Goal: Transaction & Acquisition: Purchase product/service

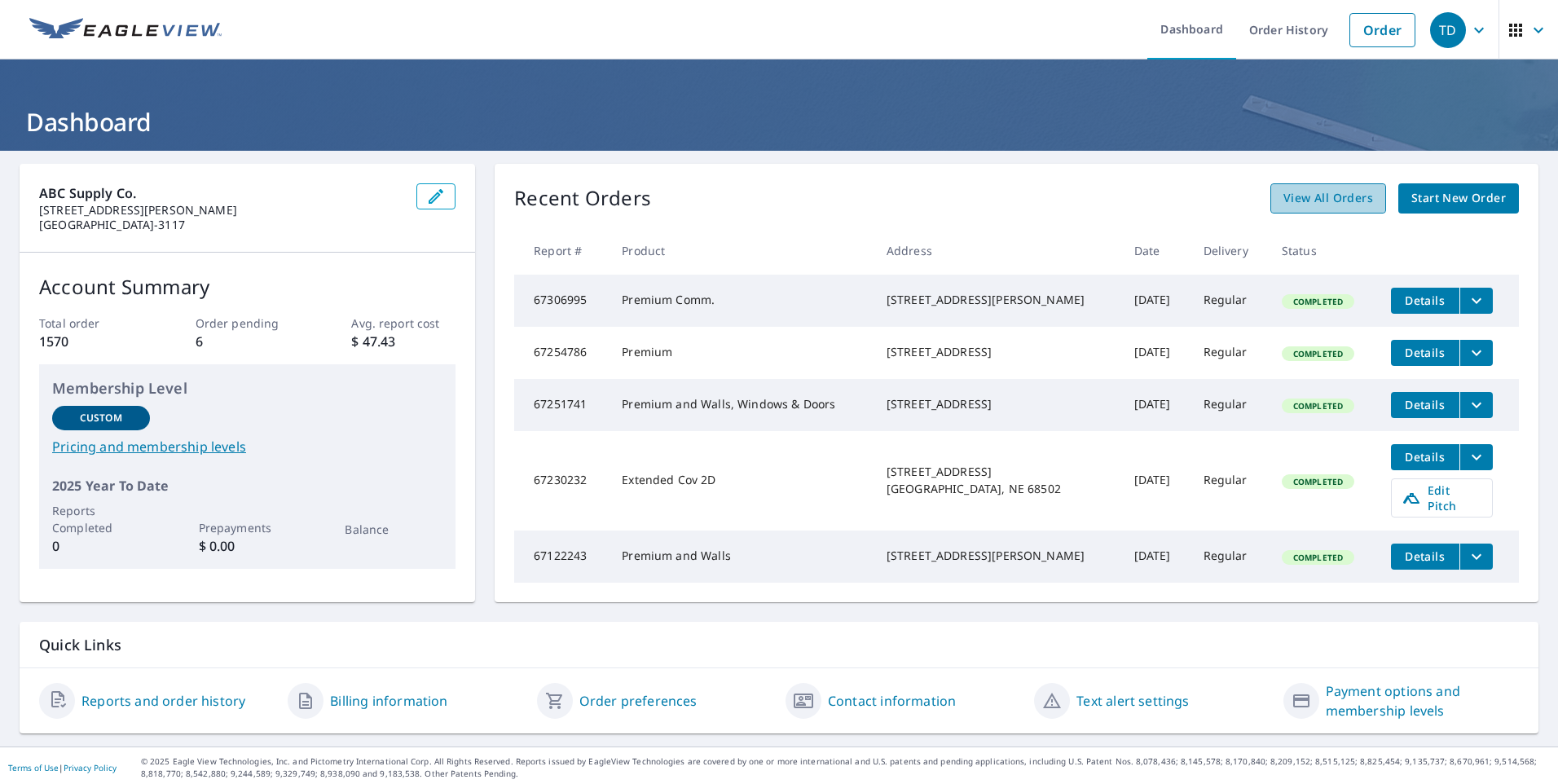
click at [1321, 200] on span "View All Orders" at bounding box center [1329, 198] width 90 height 21
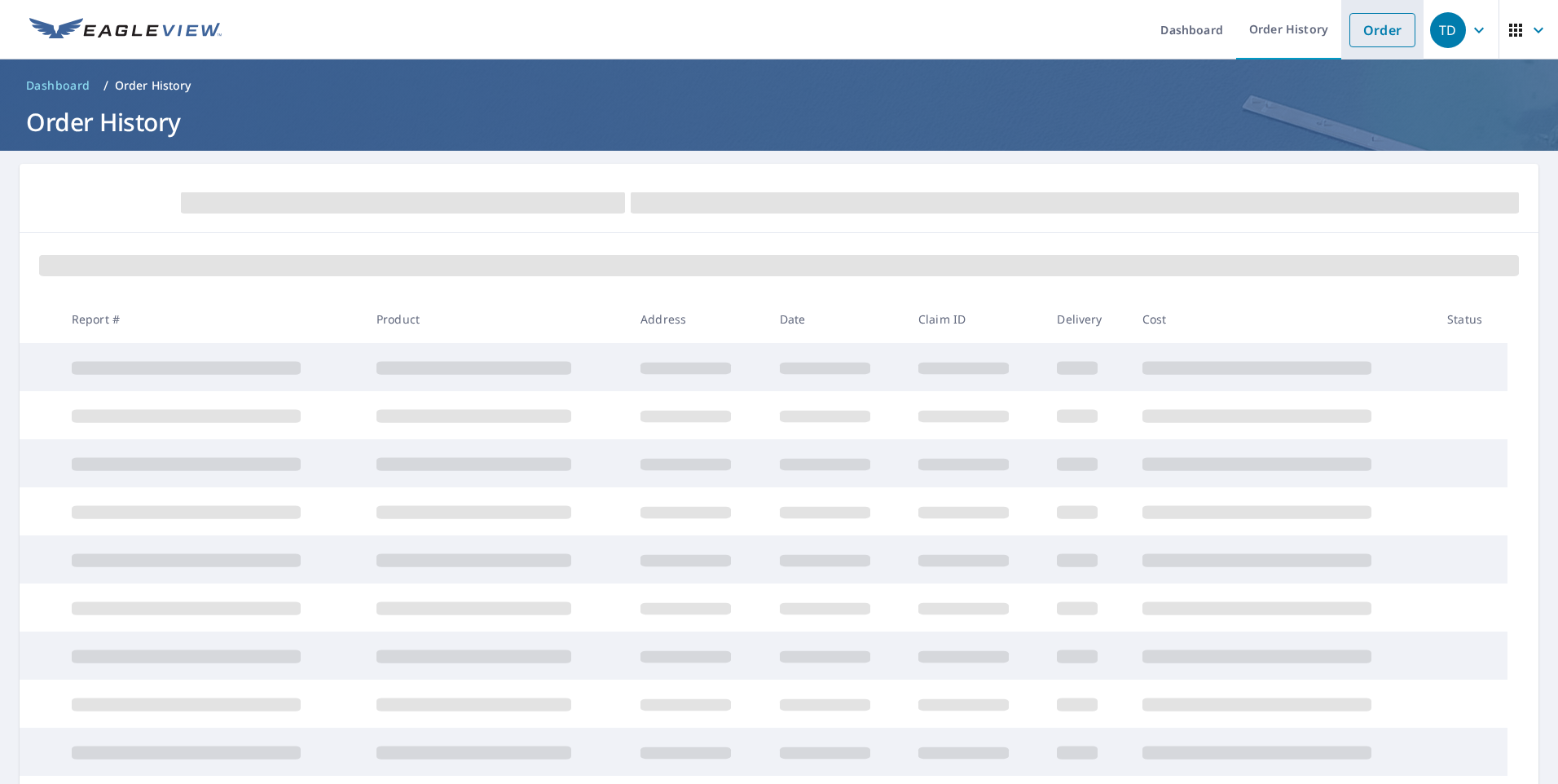
click at [1373, 34] on link "Order" at bounding box center [1382, 30] width 66 height 35
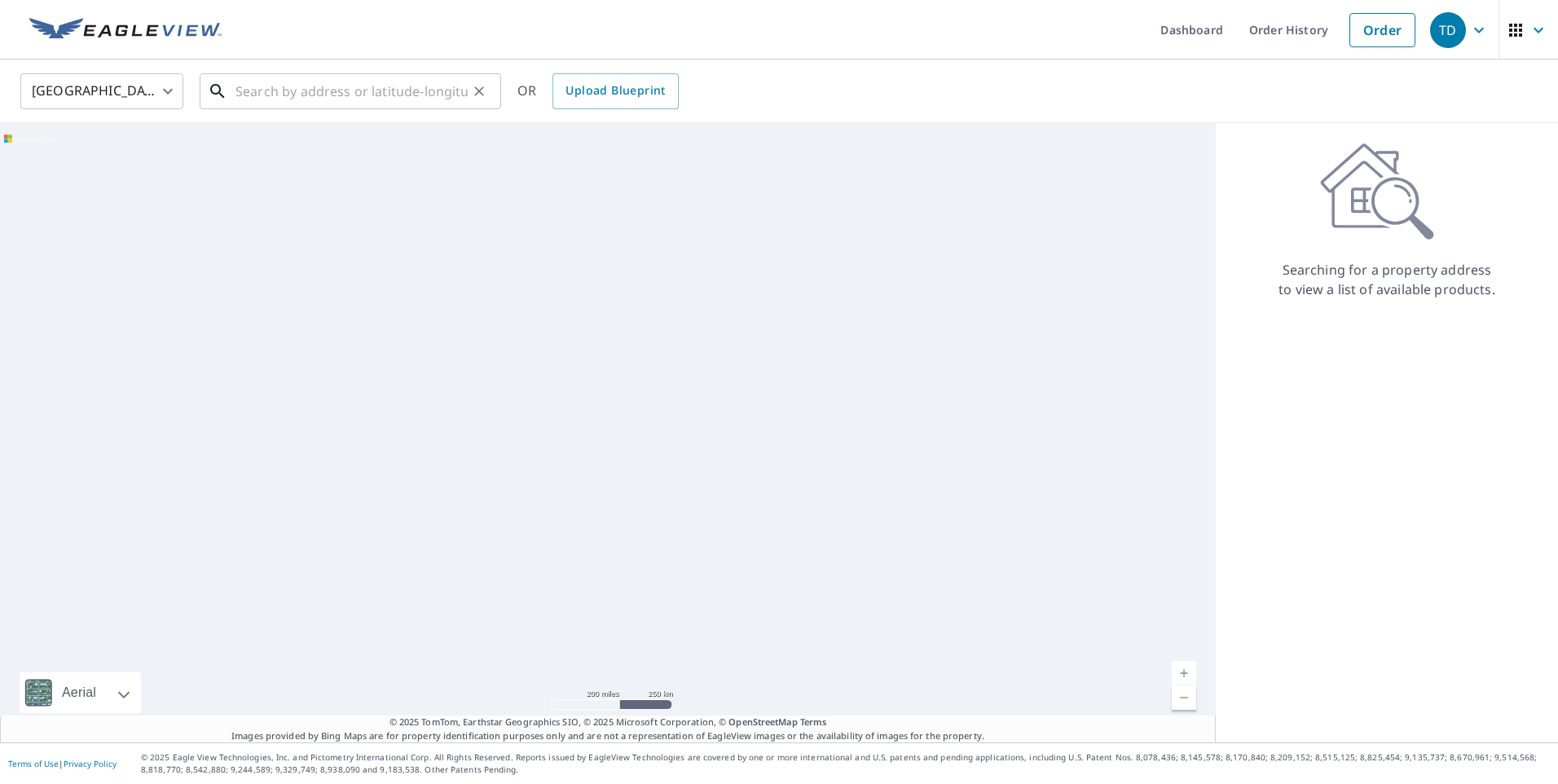
click at [305, 100] on input "text" at bounding box center [351, 91] width 232 height 45
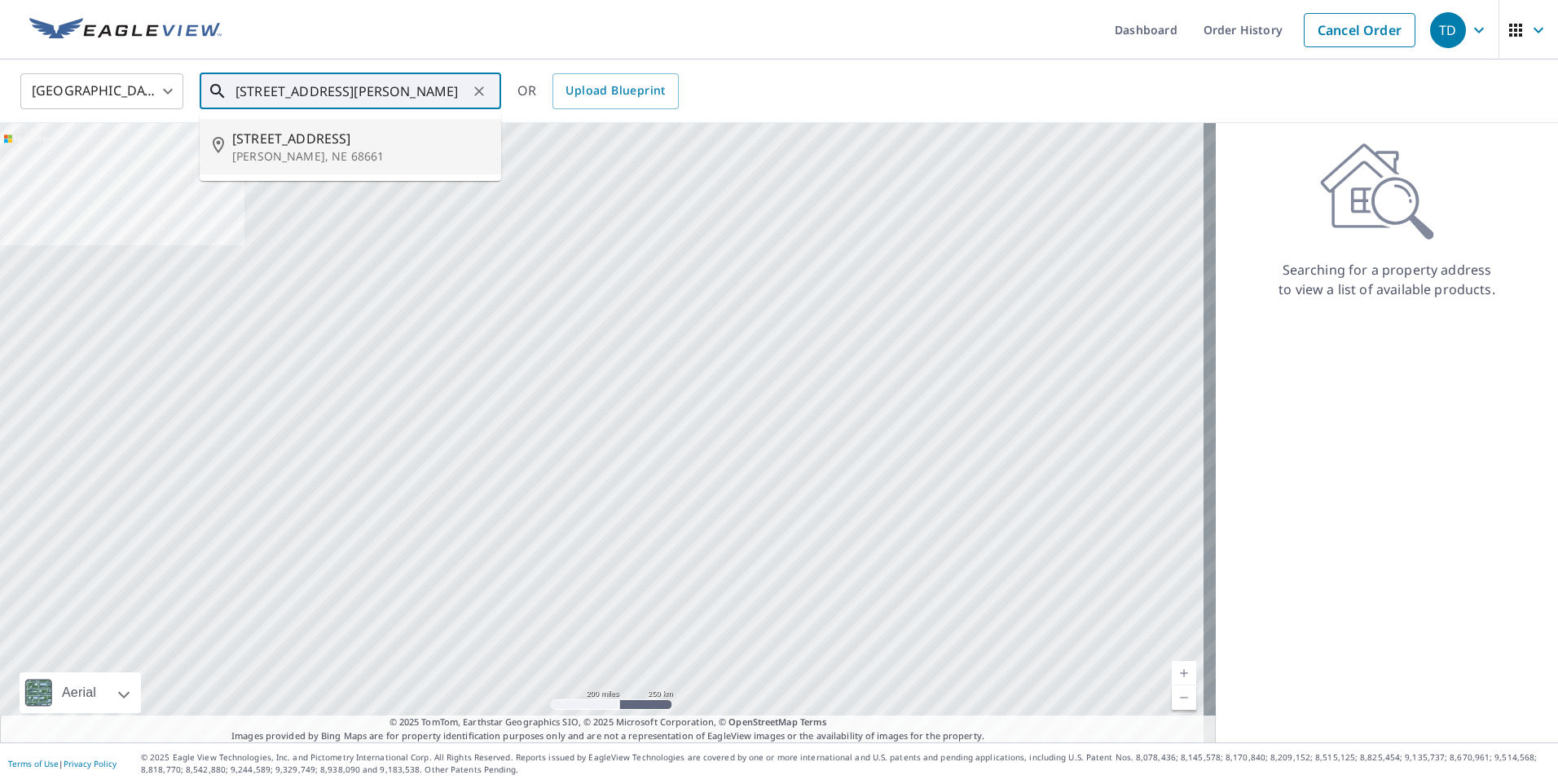
click at [300, 141] on span "[STREET_ADDRESS]" at bounding box center [360, 138] width 256 height 20
type input "[STREET_ADDRESS][PERSON_NAME]"
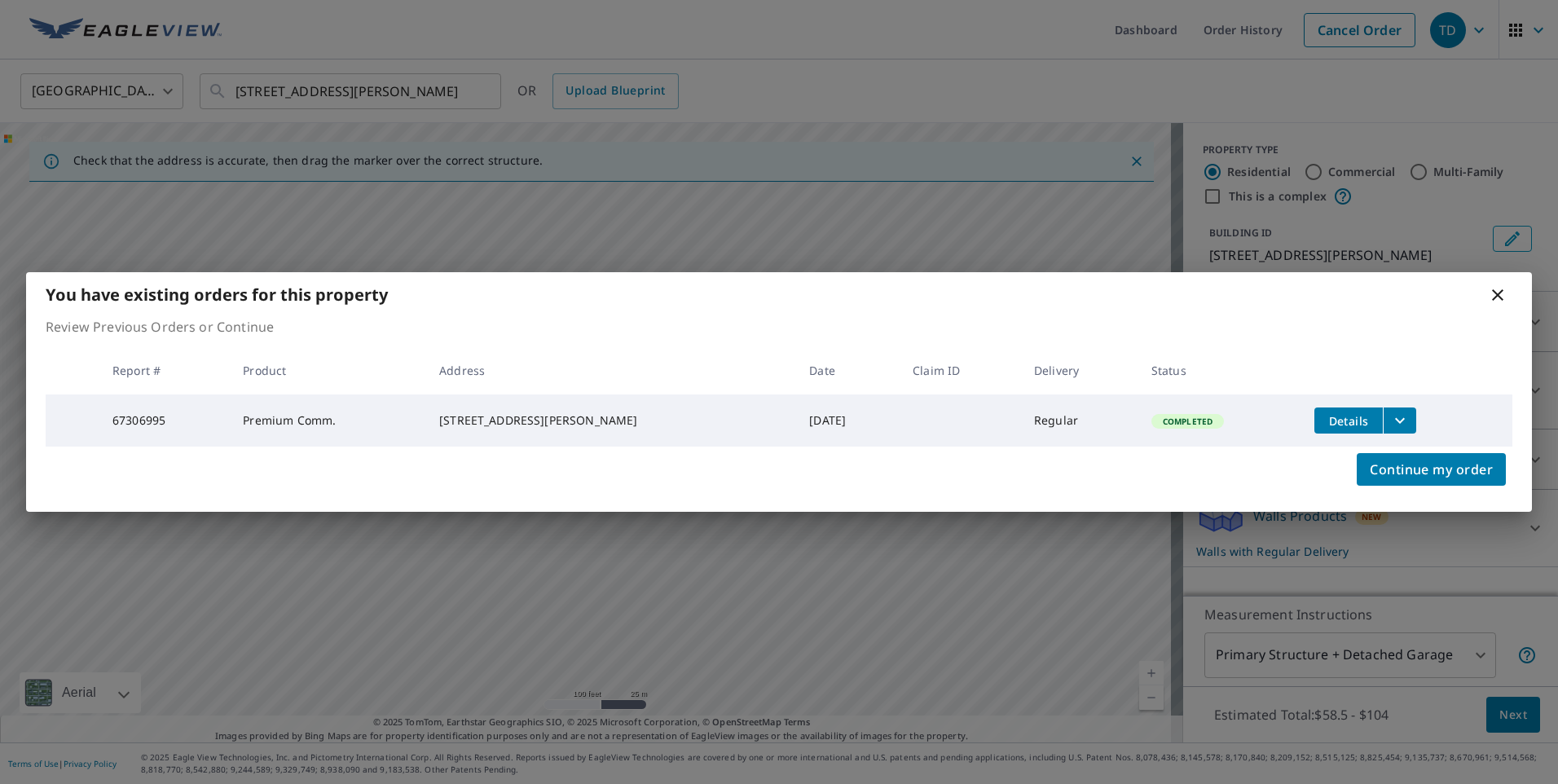
click at [1498, 289] on icon at bounding box center [1498, 295] width 20 height 20
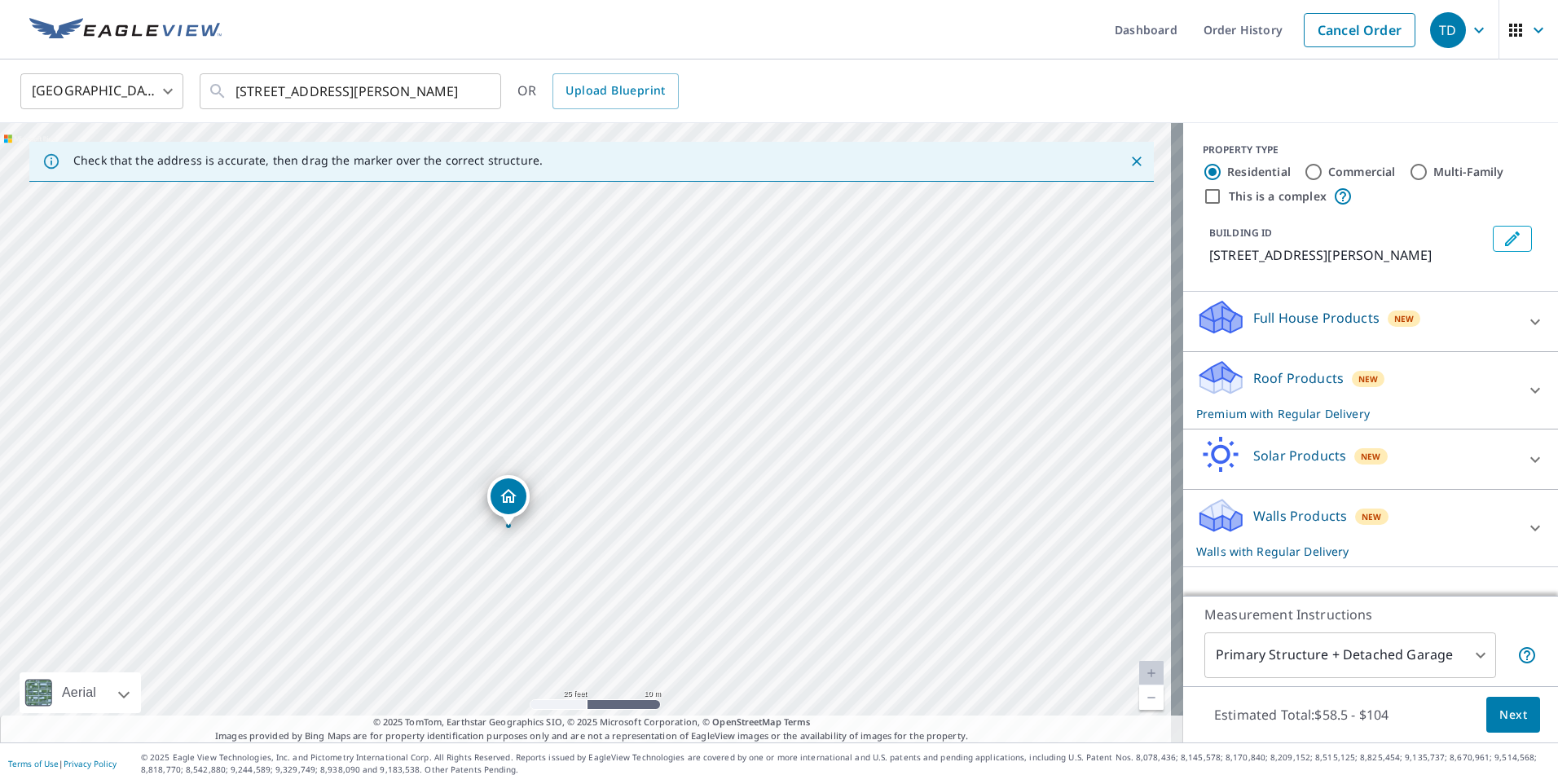
drag, startPoint x: 634, startPoint y: 368, endPoint x: 675, endPoint y: 526, distance: 163.2
click at [675, 526] on div "[STREET_ADDRESS][PERSON_NAME]" at bounding box center [592, 432] width 1183 height 619
click at [777, 363] on div "[STREET_ADDRESS][PERSON_NAME]" at bounding box center [592, 432] width 1183 height 619
click at [851, 264] on div "[STREET_ADDRESS][PERSON_NAME]" at bounding box center [592, 432] width 1183 height 619
drag, startPoint x: 855, startPoint y: 264, endPoint x: 604, endPoint y: 377, distance: 275.3
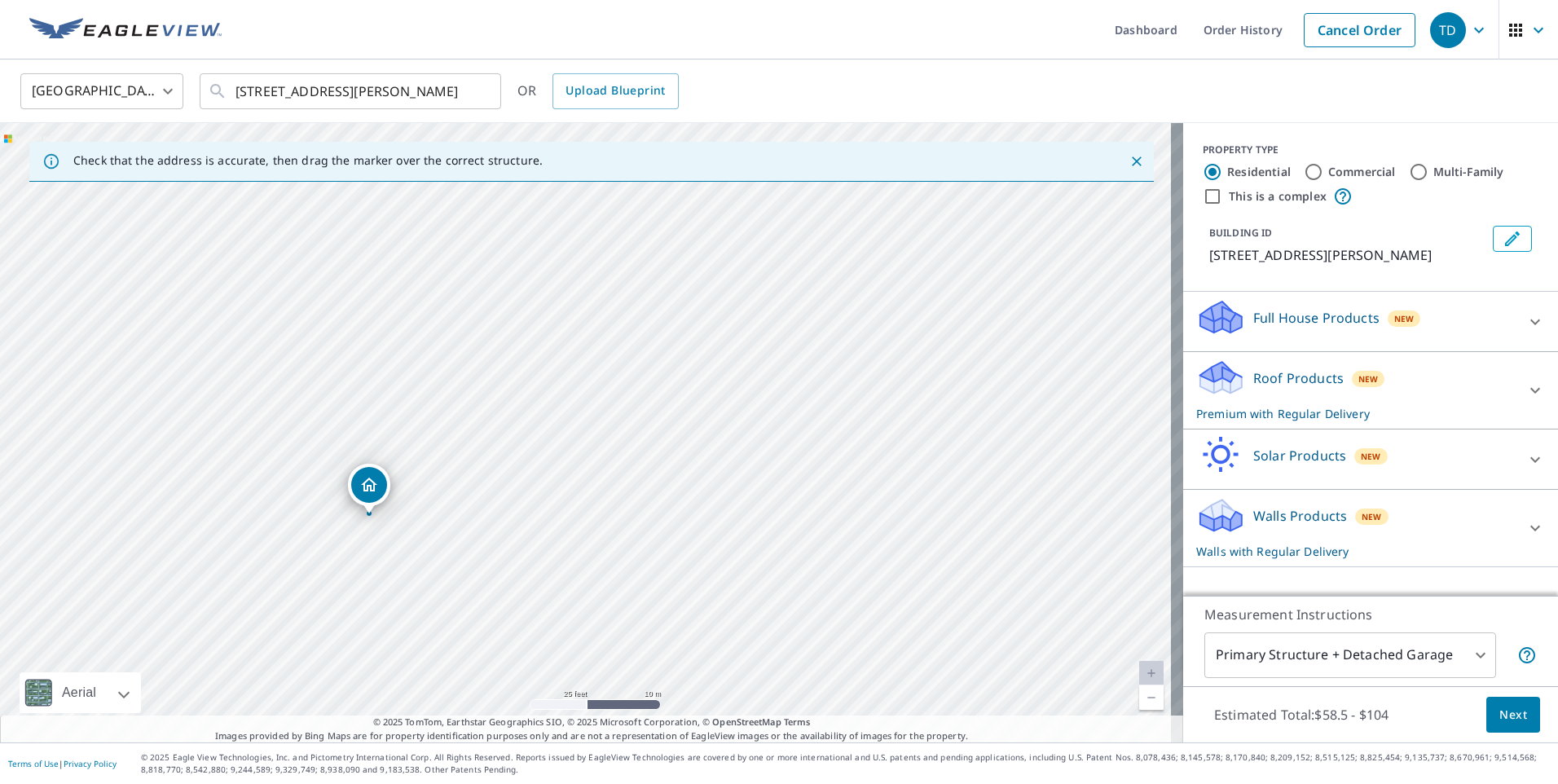
click at [605, 377] on div "[STREET_ADDRESS][PERSON_NAME]" at bounding box center [592, 432] width 1183 height 619
click at [620, 383] on div "[STREET_ADDRESS][PERSON_NAME]" at bounding box center [592, 432] width 1183 height 619
drag, startPoint x: 593, startPoint y: 403, endPoint x: 871, endPoint y: 238, distance: 323.3
drag, startPoint x: 590, startPoint y: 423, endPoint x: 591, endPoint y: 454, distance: 31.0
click at [1525, 391] on icon at bounding box center [1535, 391] width 20 height 20
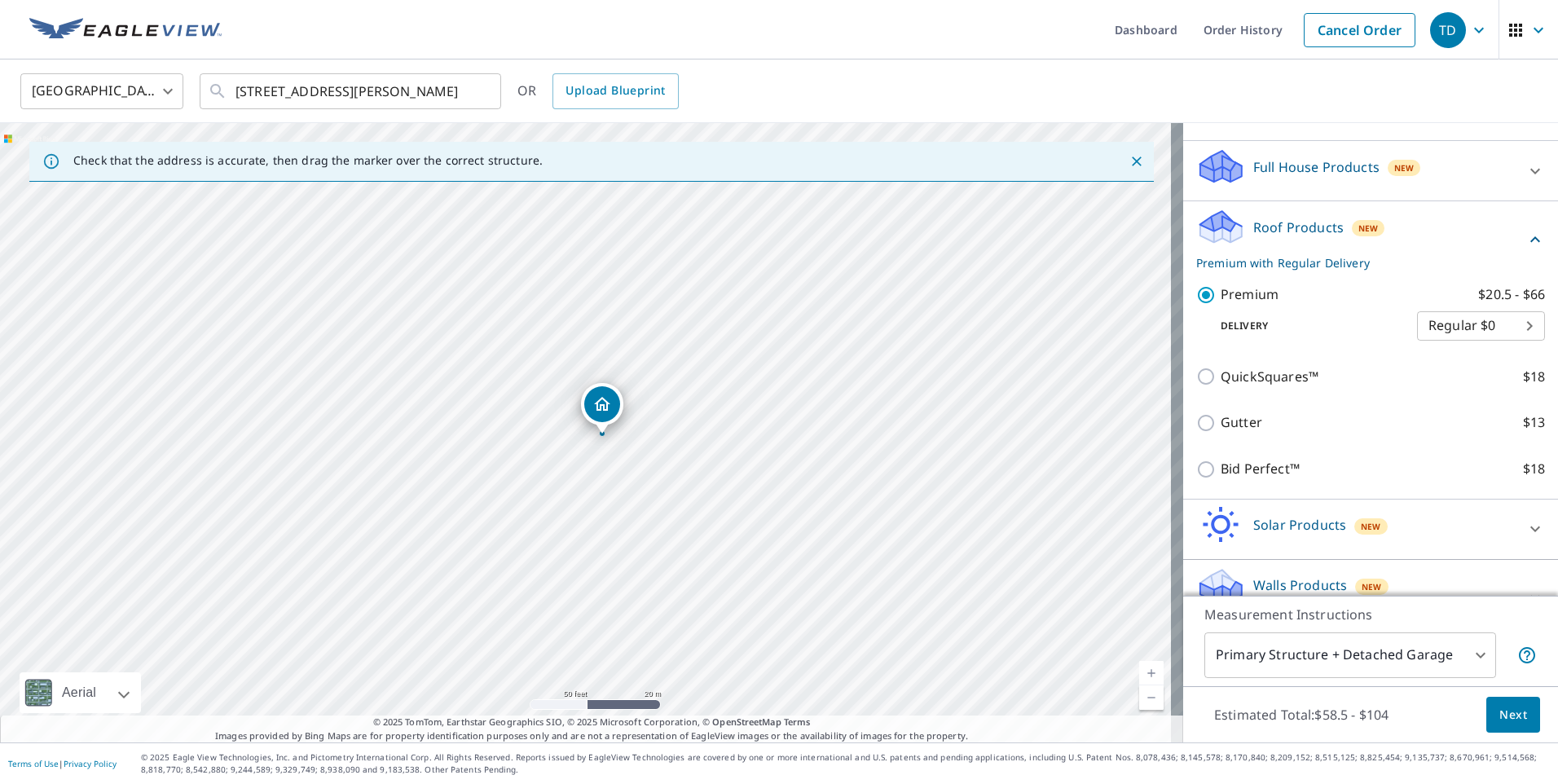
scroll to position [163, 0]
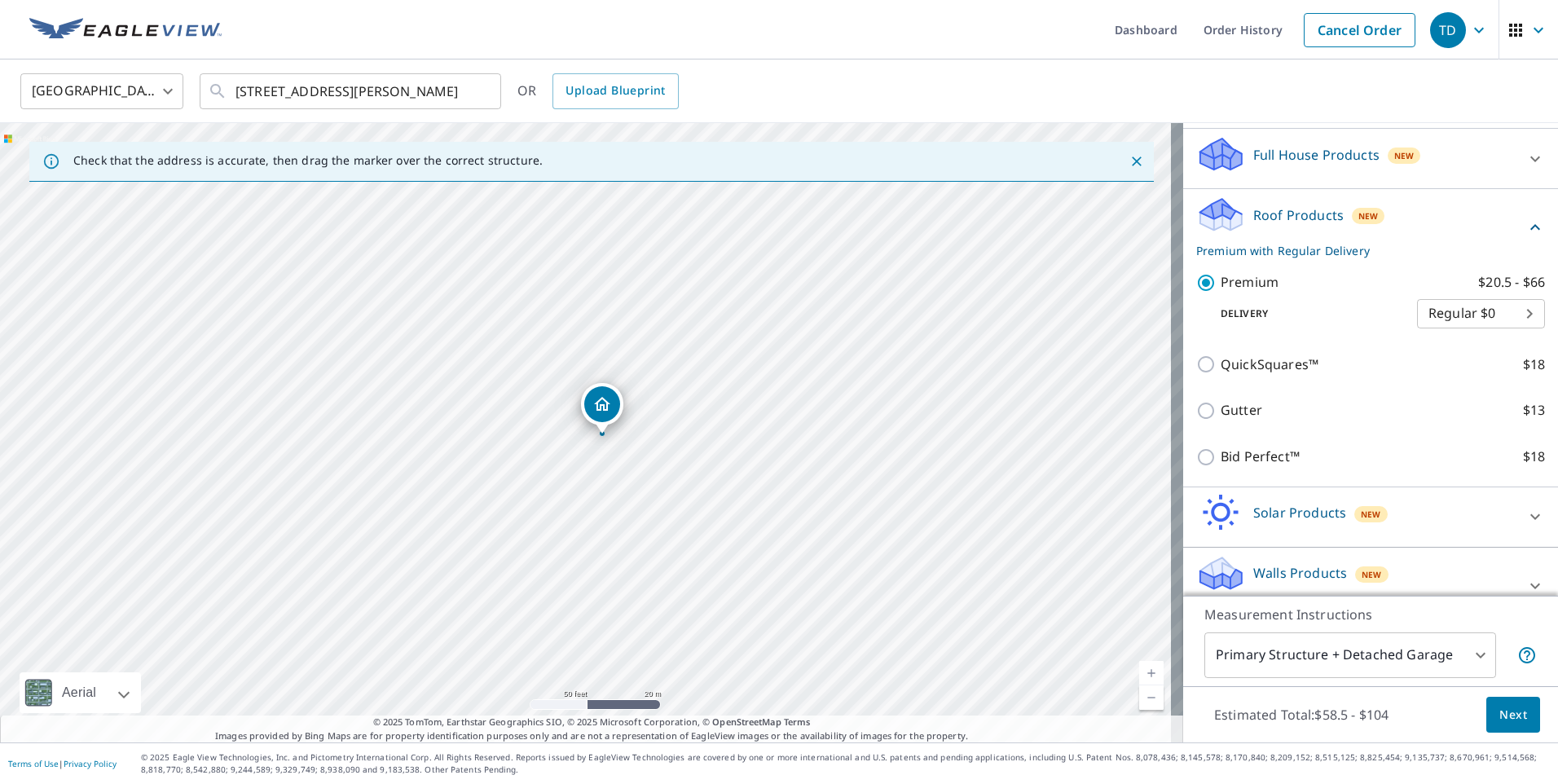
click at [1511, 238] on div "Roof Products New Premium with Regular Delivery" at bounding box center [1370, 227] width 349 height 63
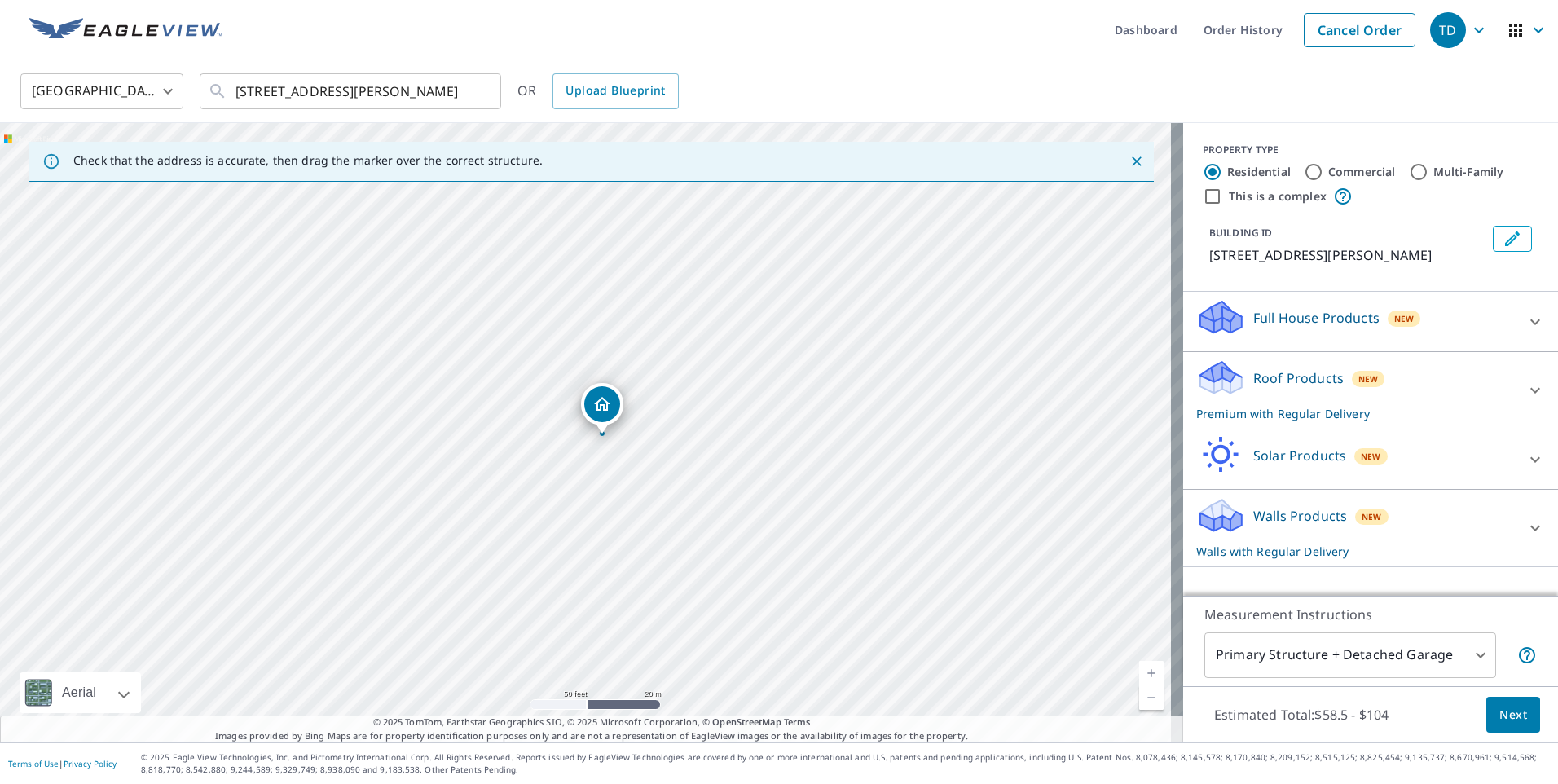
scroll to position [0, 0]
click at [1525, 526] on icon at bounding box center [1535, 528] width 20 height 20
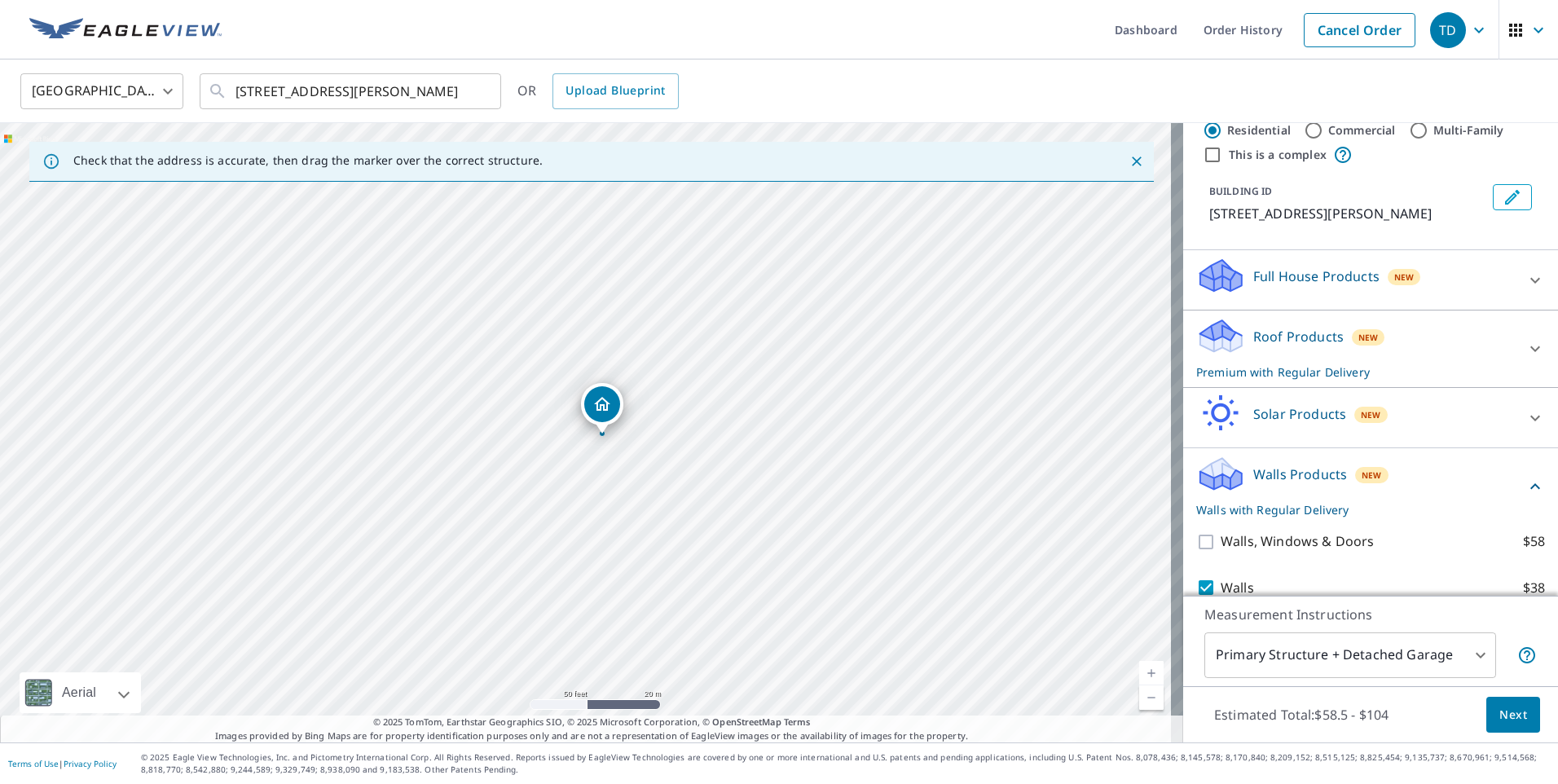
scroll to position [100, 0]
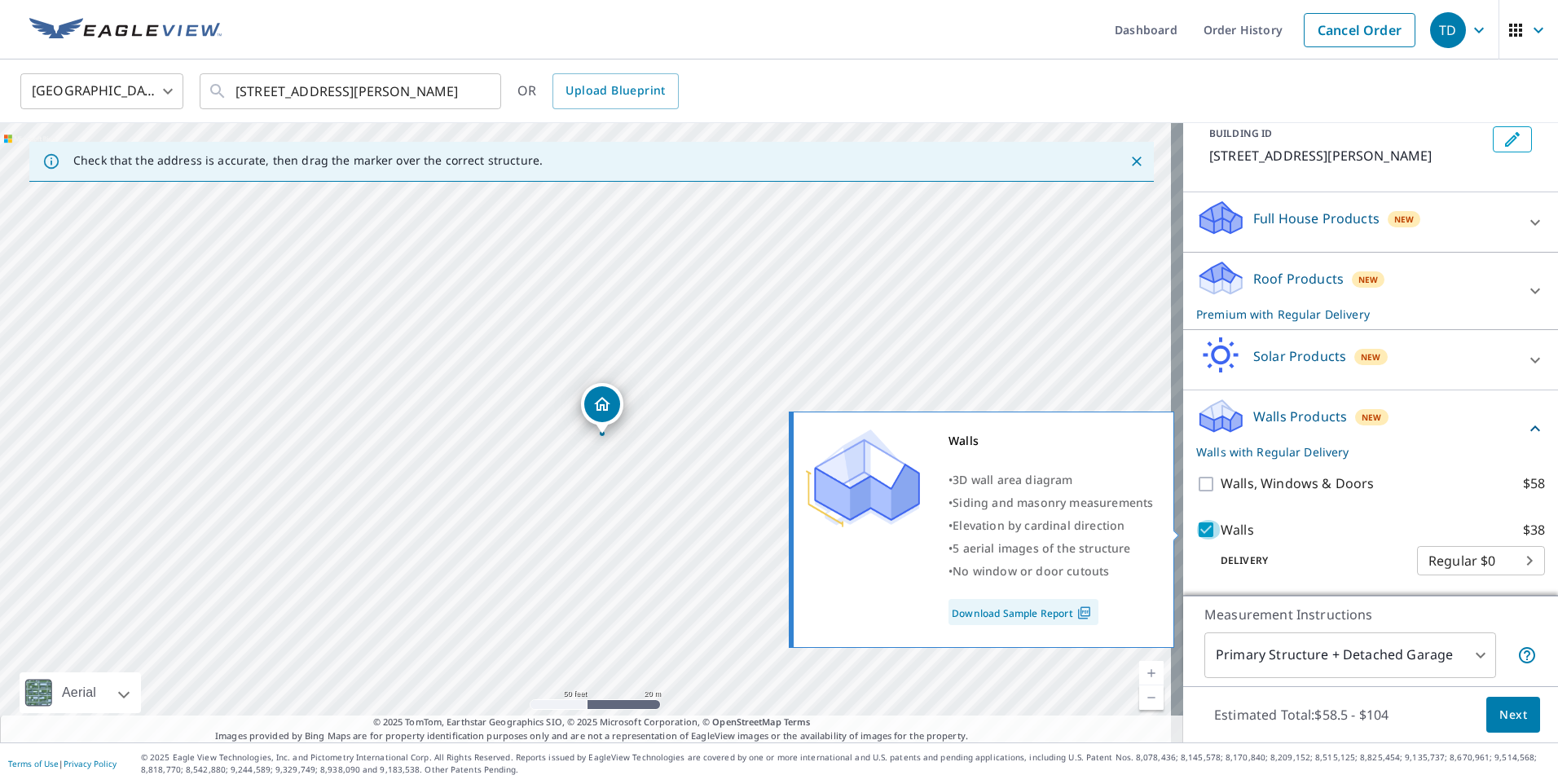
click at [1196, 524] on input "Walls $38" at bounding box center [1208, 530] width 25 height 20
checkbox input "false"
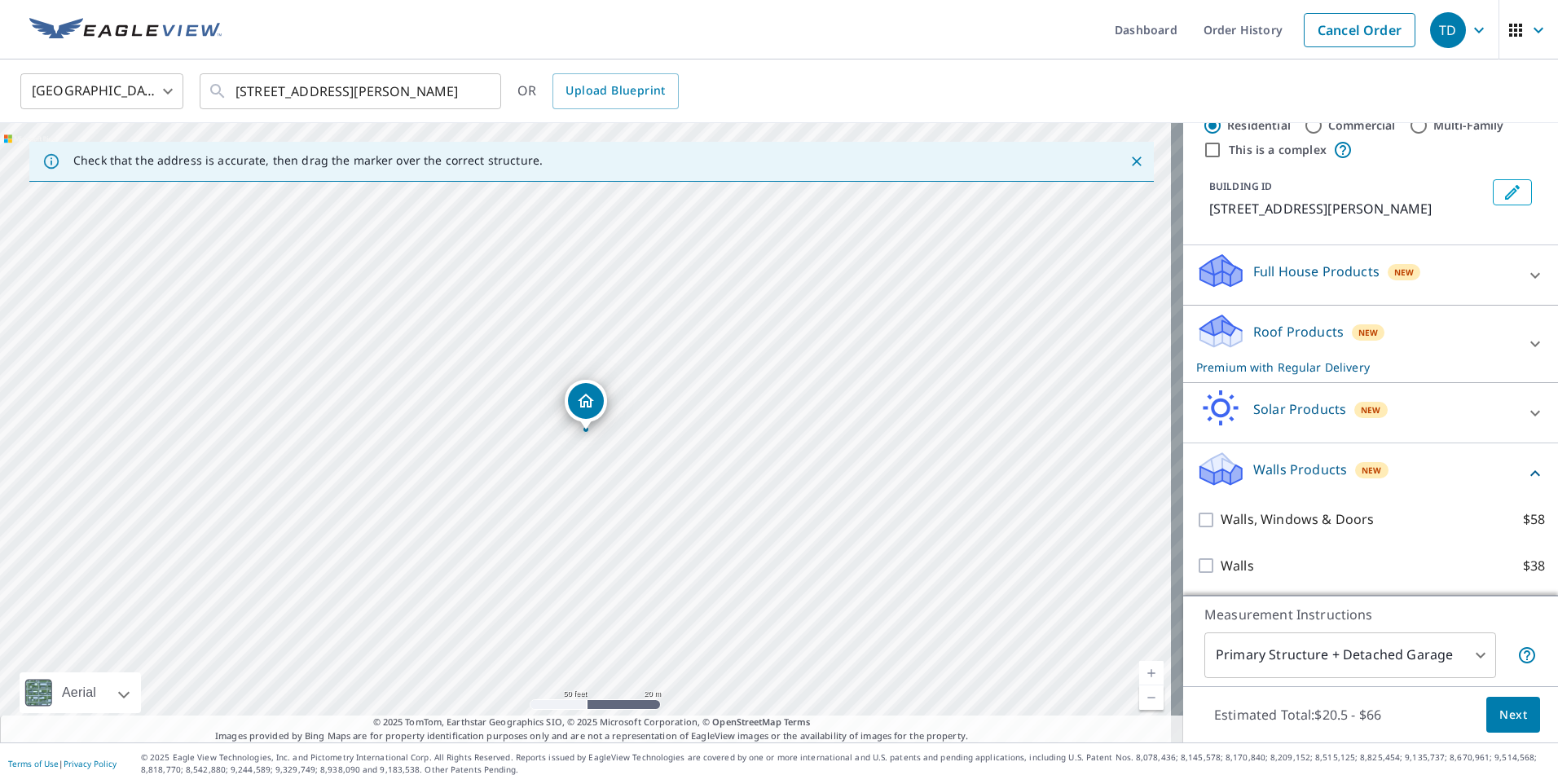
click at [1522, 473] on div "Walls Products New Walls, Windows & Doors $58 Walls $38" at bounding box center [1370, 519] width 375 height 152
click at [1525, 473] on icon at bounding box center [1535, 474] width 20 height 20
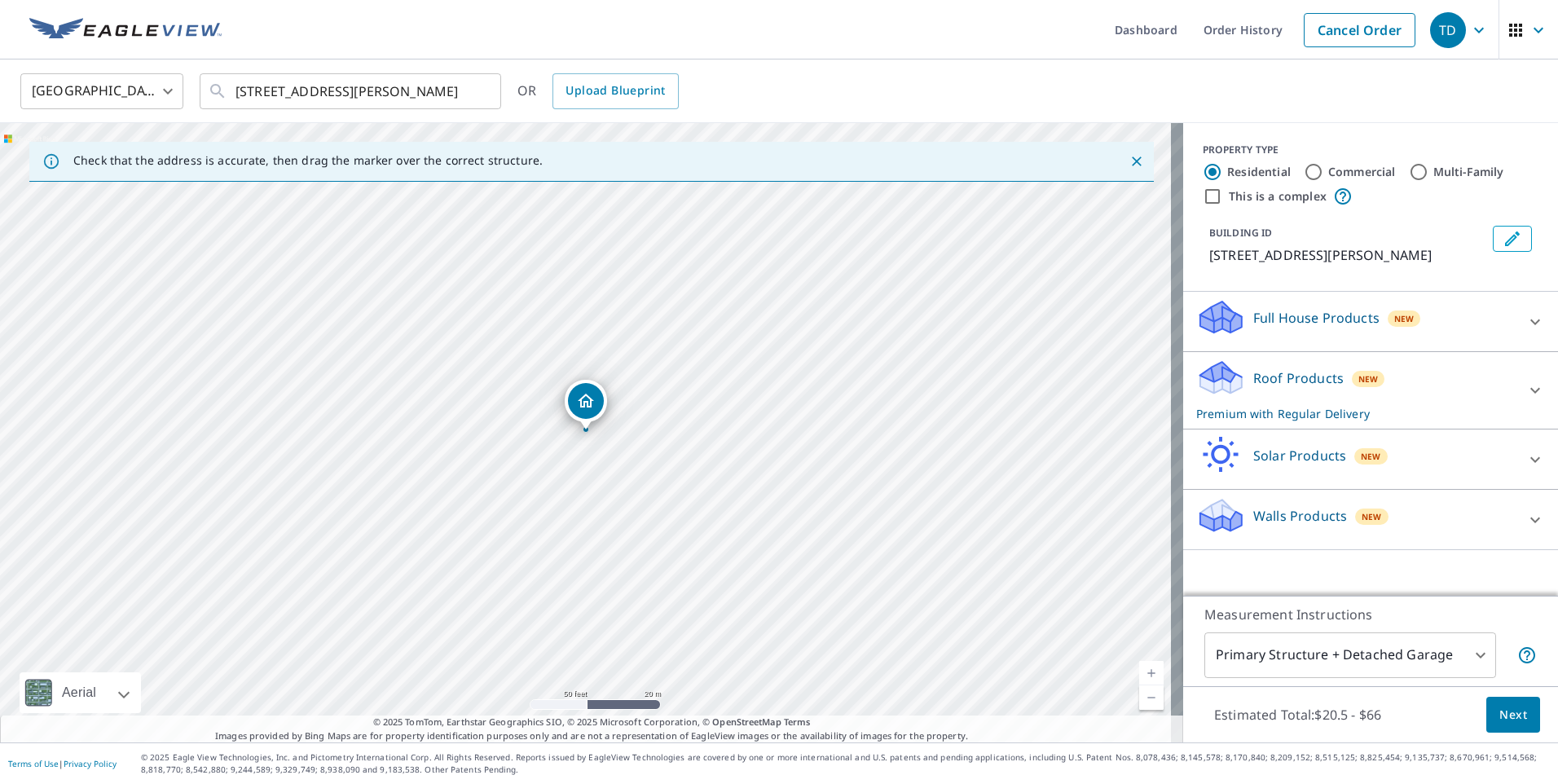
scroll to position [0, 0]
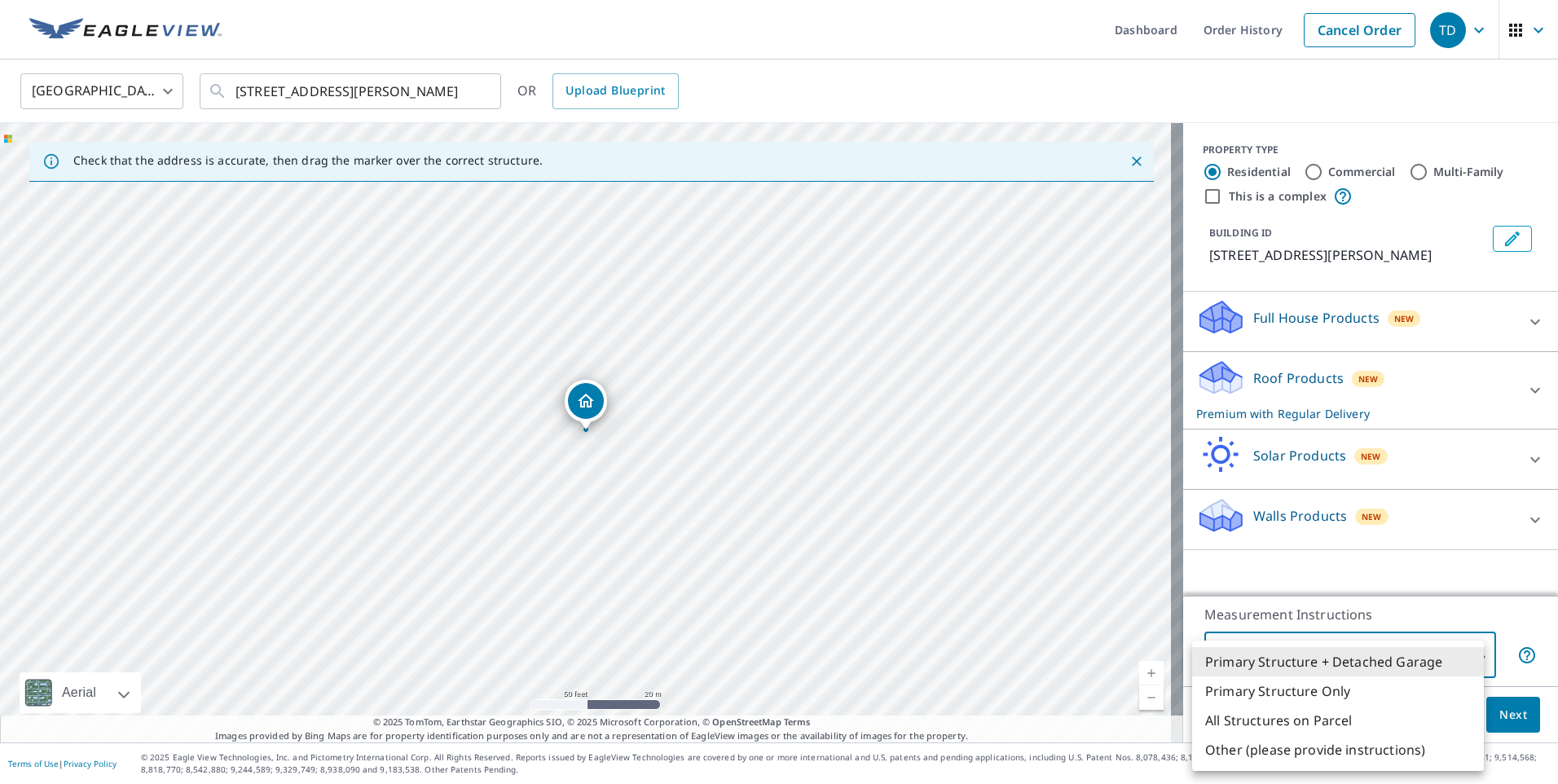
click at [1358, 641] on body "TD TD Dashboard Order History Cancel Order TD [GEOGRAPHIC_DATA] [GEOGRAPHIC_DAT…" at bounding box center [779, 392] width 1558 height 784
click at [1284, 691] on li "Primary Structure Only" at bounding box center [1337, 691] width 292 height 30
type input "2"
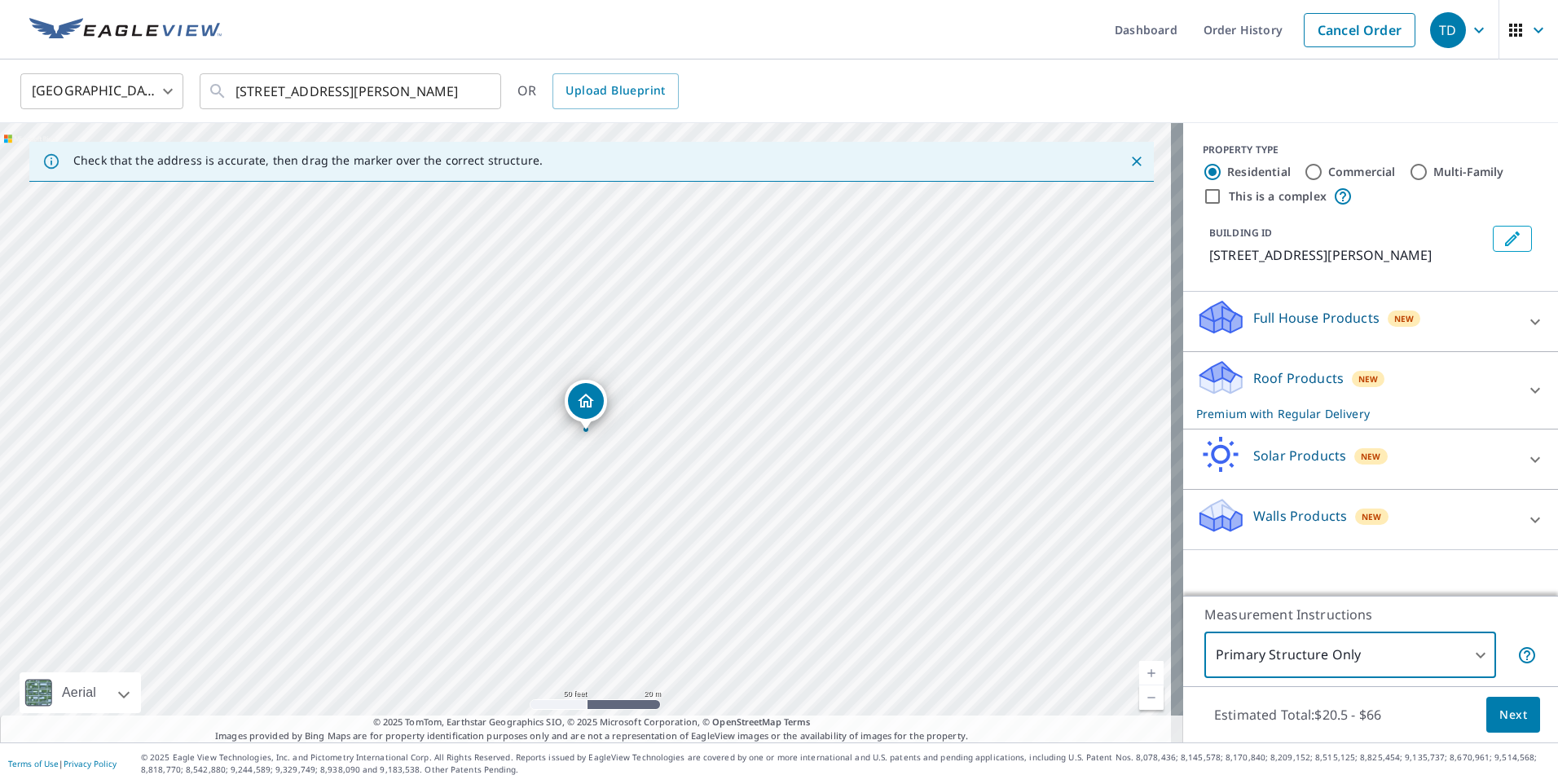
click at [1487, 712] on button "Next" at bounding box center [1513, 714] width 53 height 37
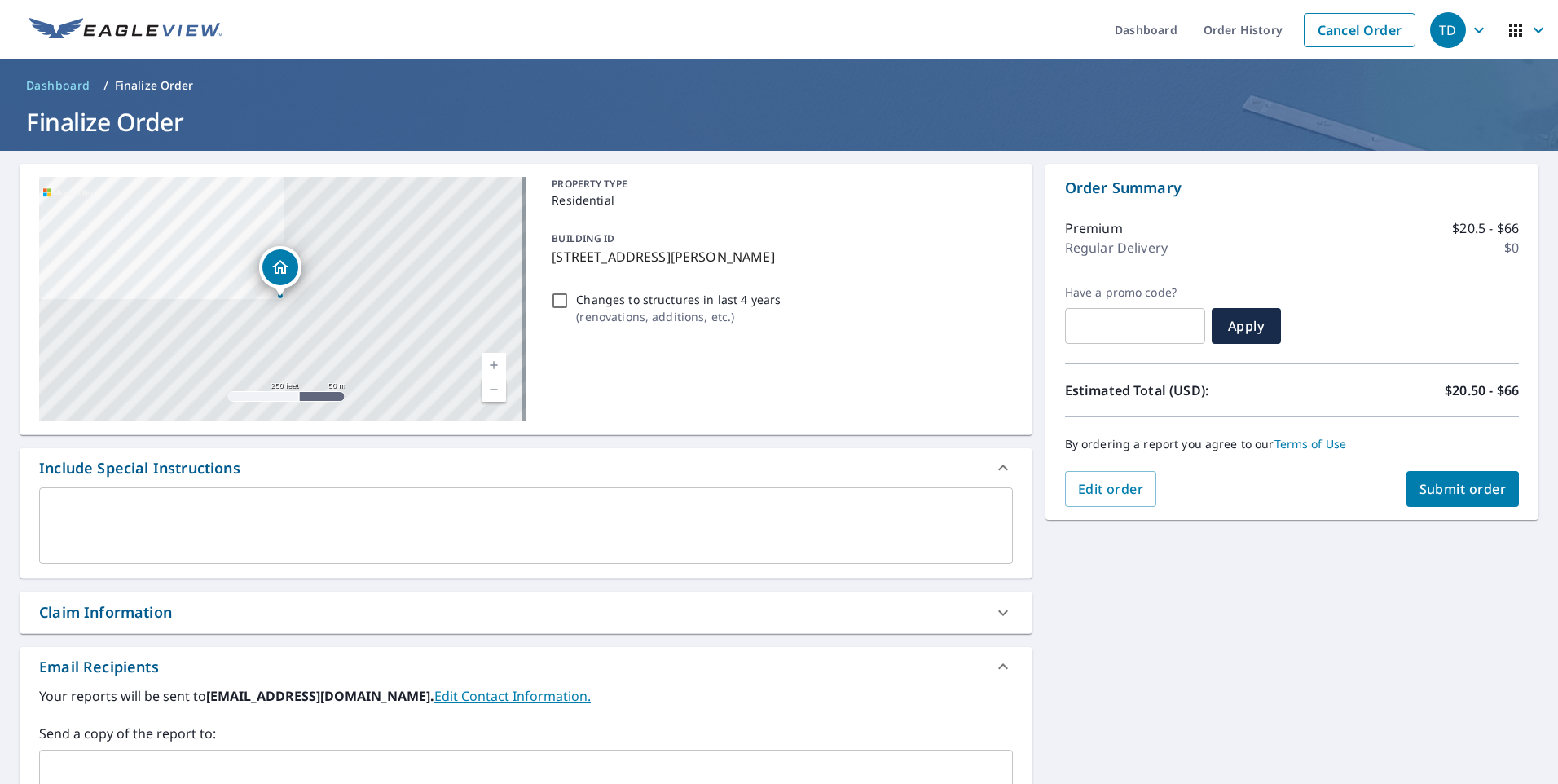
click at [116, 517] on textarea at bounding box center [525, 525] width 951 height 46
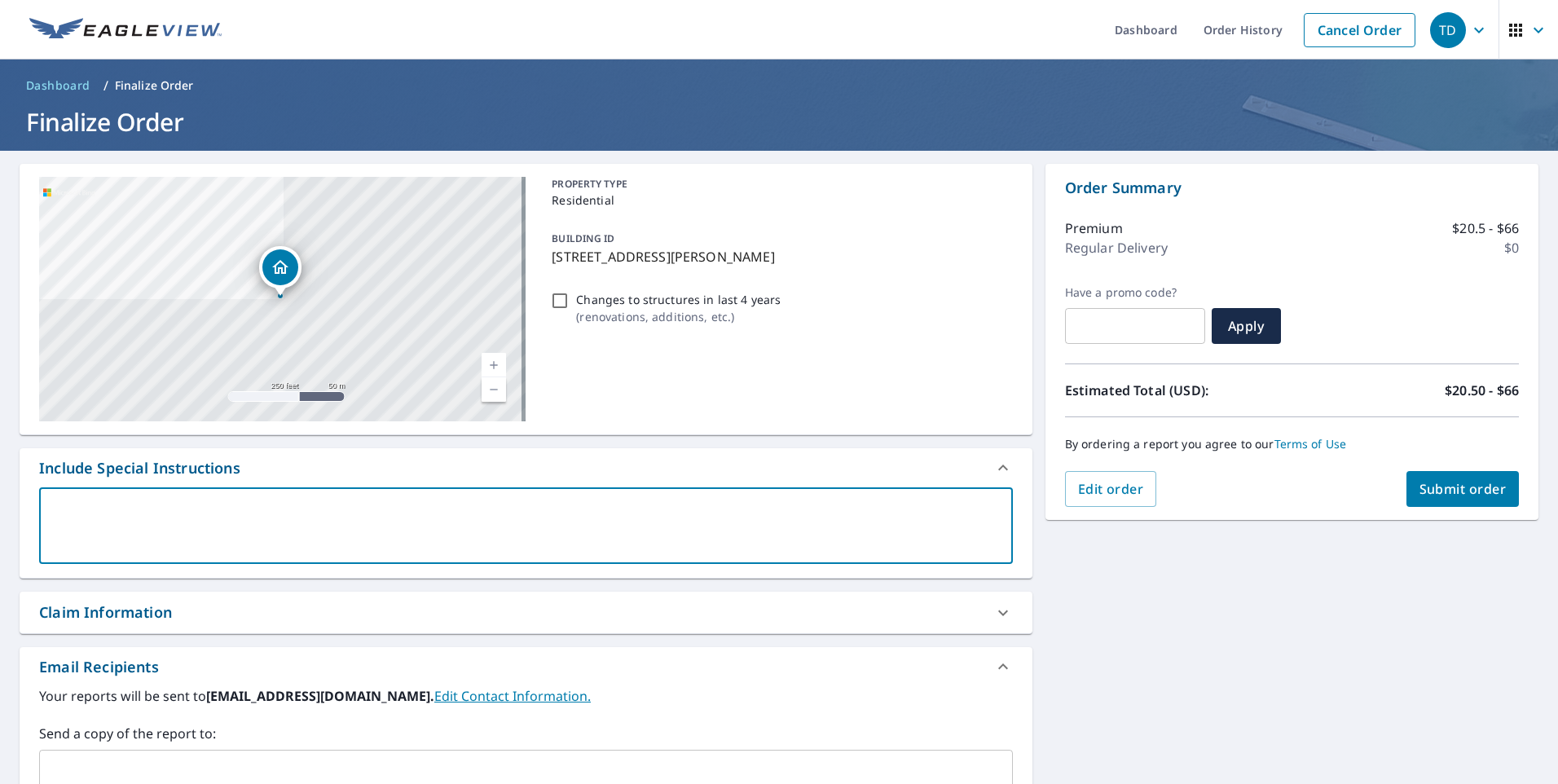
type textarea "D"
type textarea "x"
checkbox input "true"
type textarea "Da"
type textarea "x"
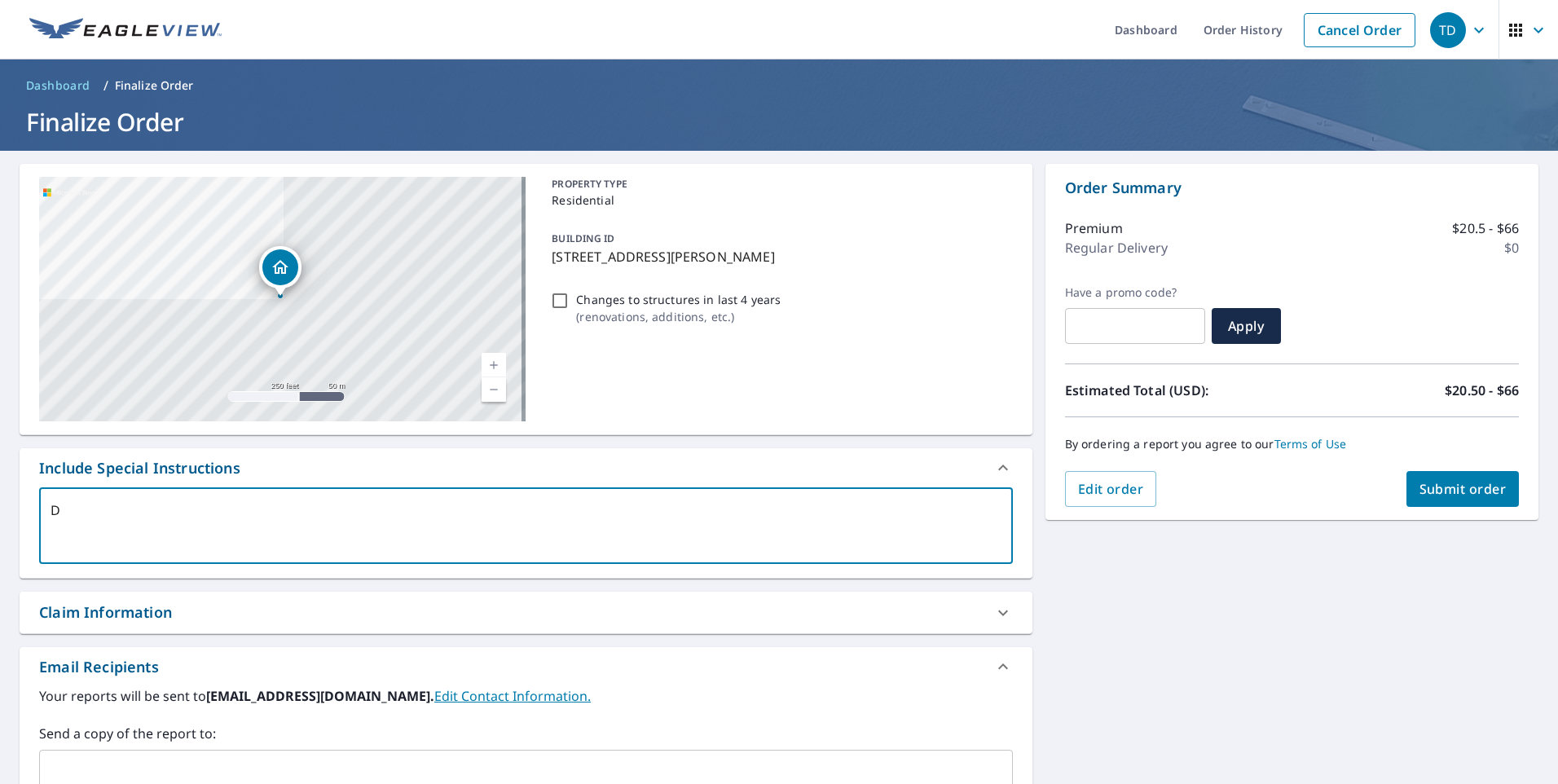
checkbox input "true"
type textarea "[PERSON_NAME]"
type textarea "x"
checkbox input "true"
type textarea "[PERSON_NAME]"
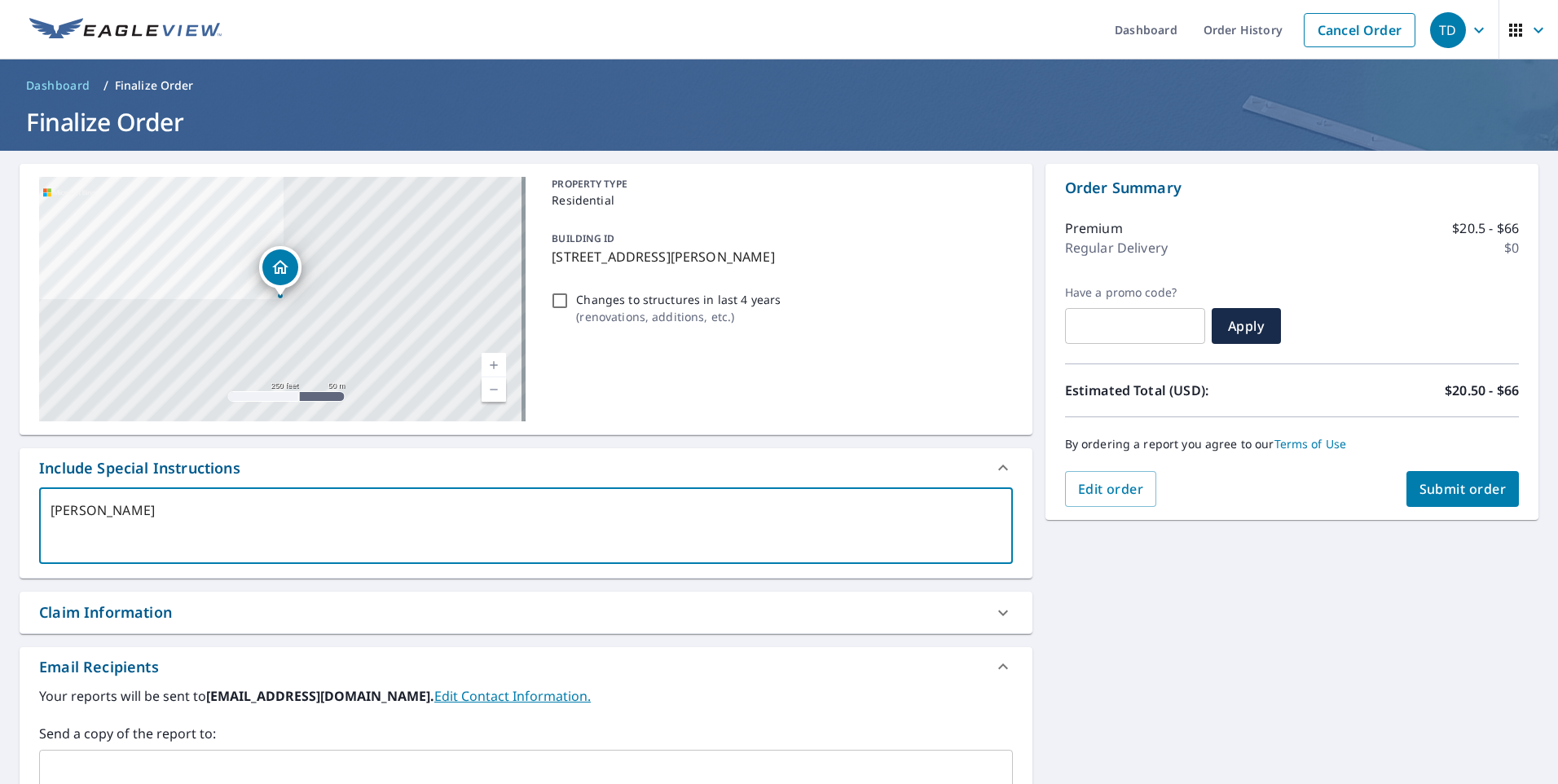
type textarea "x"
checkbox input "true"
type textarea "Danie"
type textarea "x"
checkbox input "true"
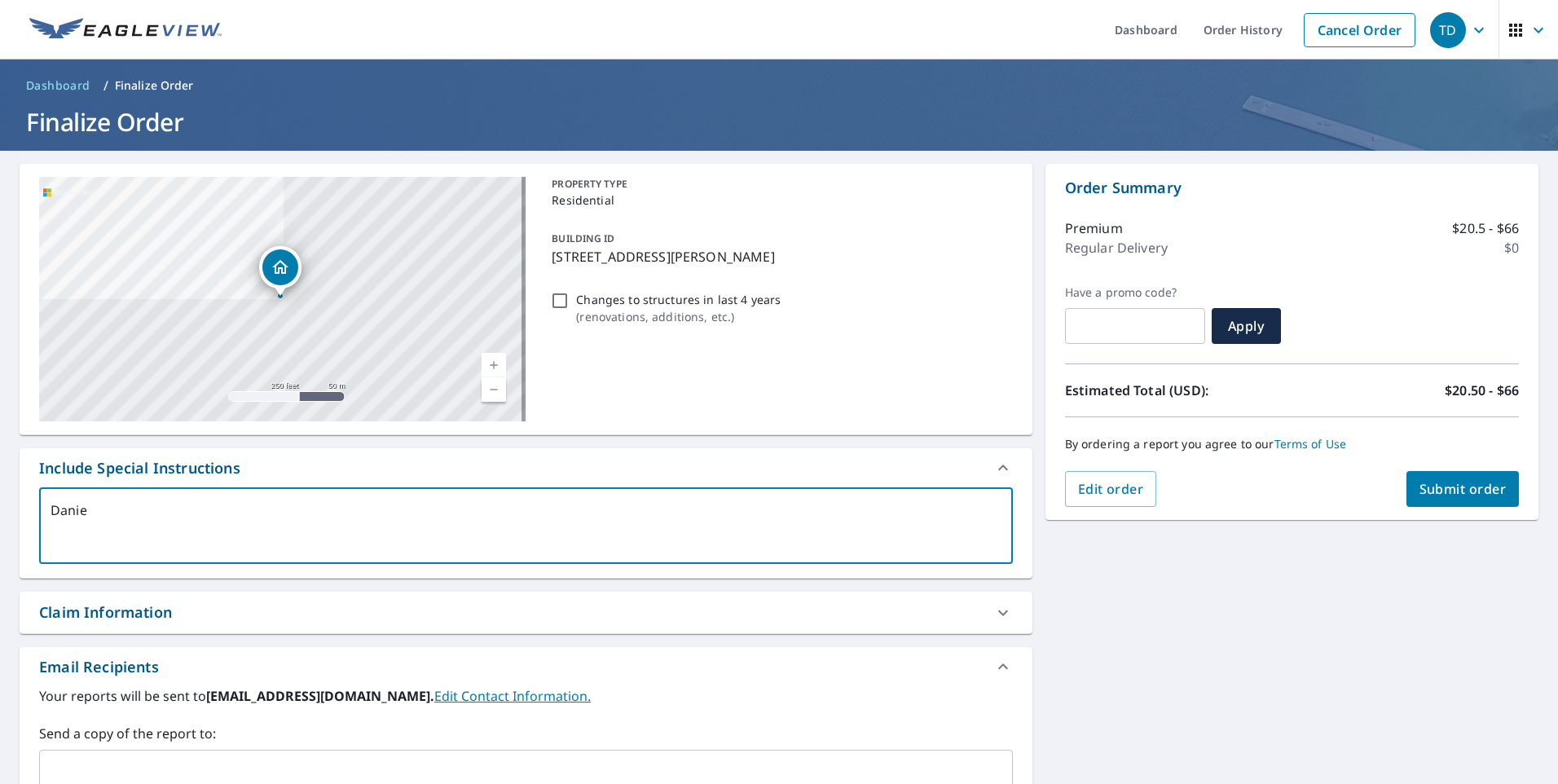
type textarea "[PERSON_NAME]"
type textarea "x"
checkbox input "true"
type textarea "[PERSON_NAME]."
type textarea "x"
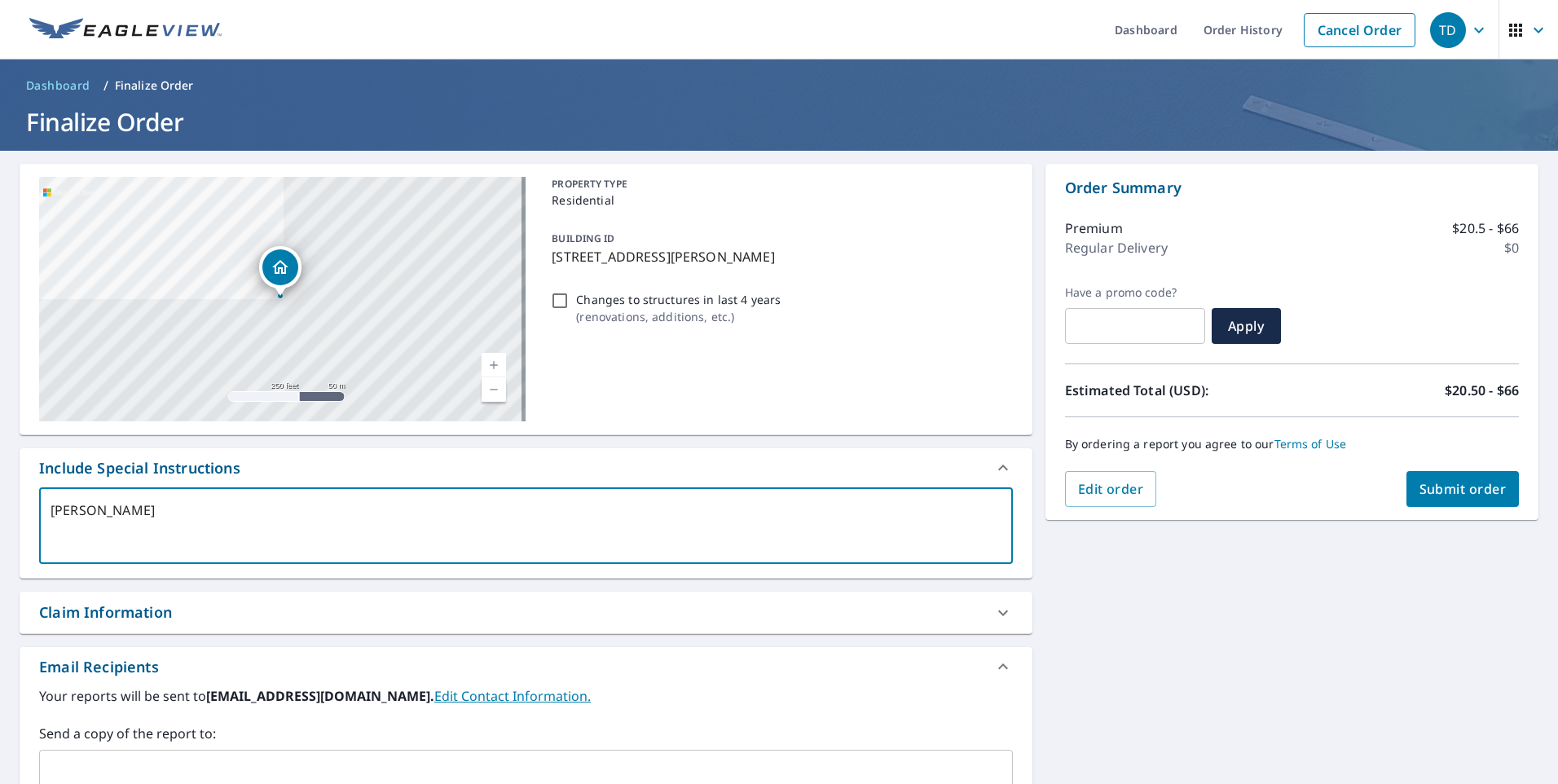
checkbox input "true"
type textarea "[PERSON_NAME].s"
type textarea "x"
checkbox input "true"
type textarea "[PERSON_NAME]."
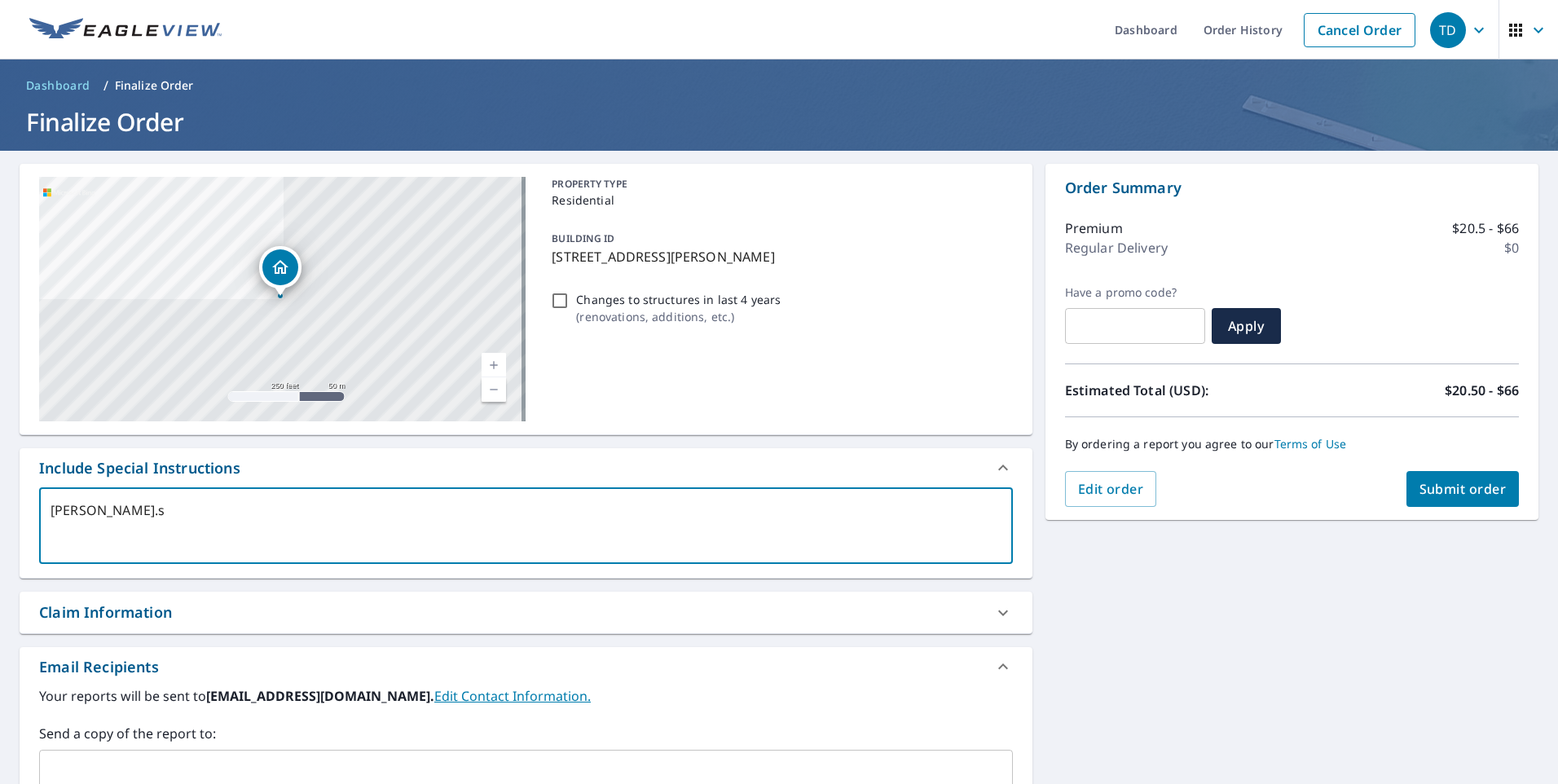
type textarea "x"
checkbox input "true"
type textarea "[PERSON_NAME].y"
type textarea "x"
checkbox input "true"
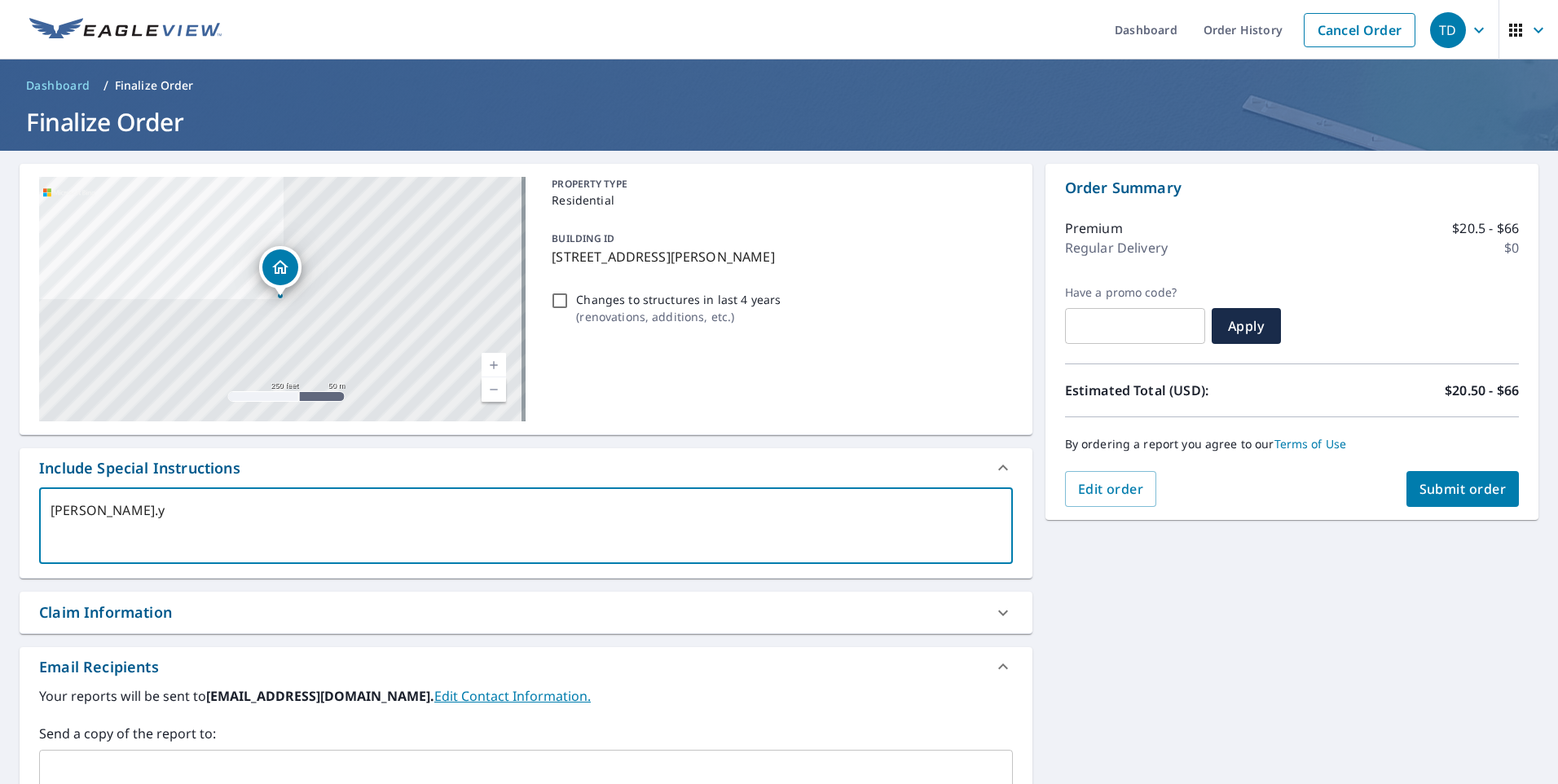
type textarea "[PERSON_NAME].yo"
type textarea "x"
checkbox input "true"
type textarea "[PERSON_NAME].yos"
type textarea "x"
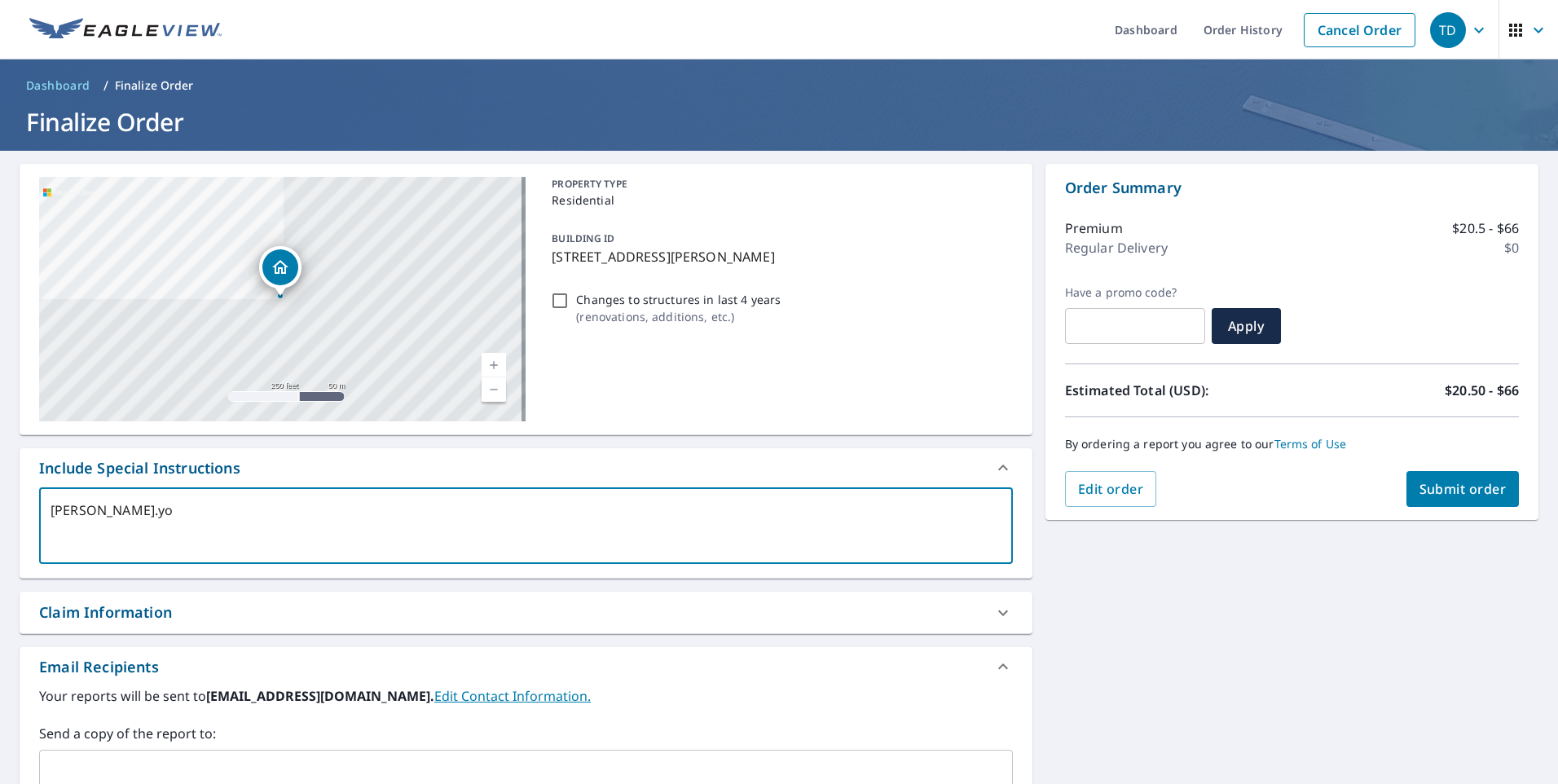
checkbox input "true"
type textarea "[PERSON_NAME].yosy"
type textarea "x"
checkbox input "true"
type textarea "[PERSON_NAME].yos"
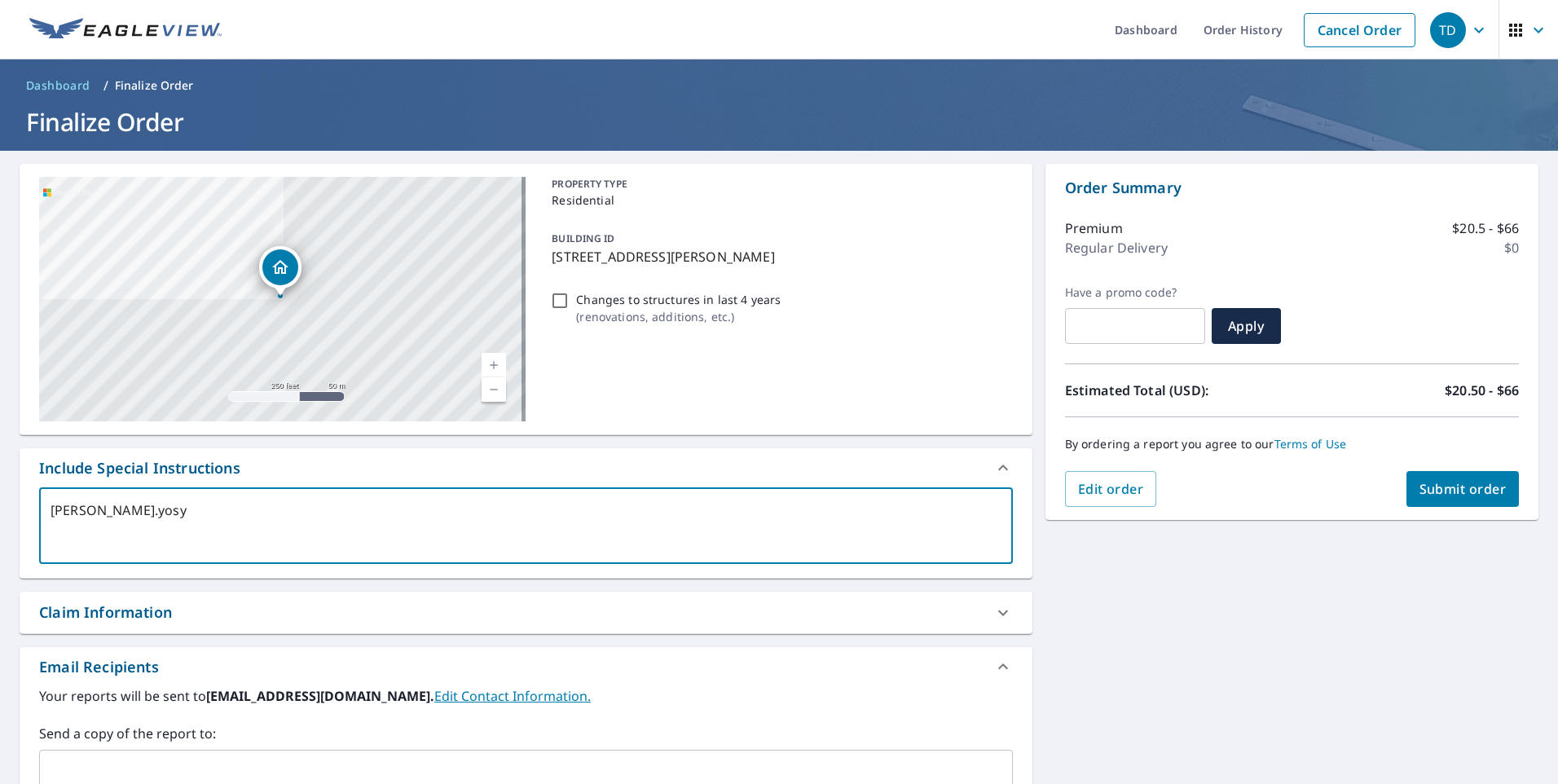
type textarea "x"
checkbox input "true"
type textarea "[PERSON_NAME].[PERSON_NAME]"
type textarea "x"
checkbox input "true"
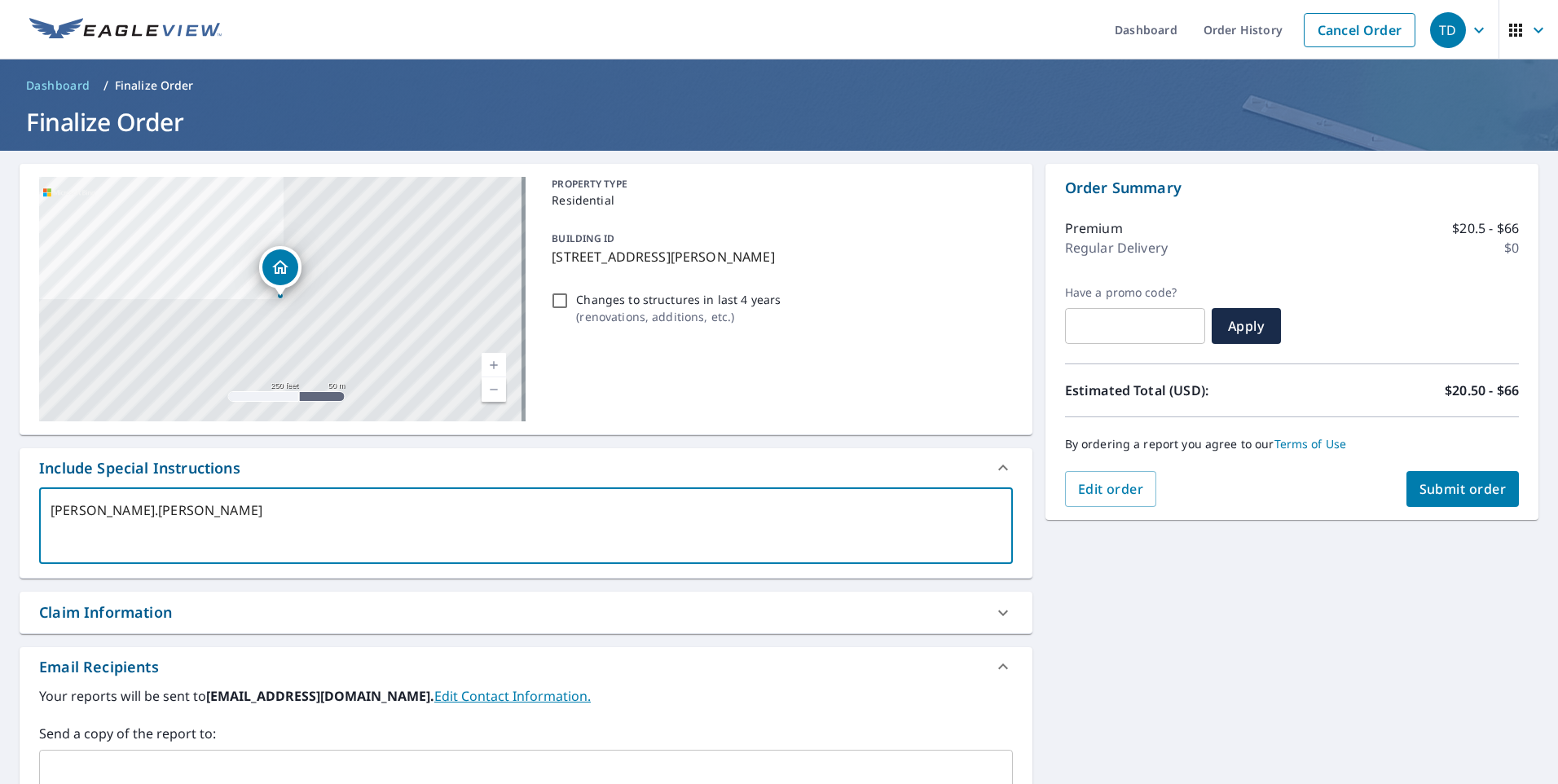
type textarea "[PERSON_NAME].[PERSON_NAME]!"
type textarea "x"
checkbox input "true"
type textarea "[PERSON_NAME].[PERSON_NAME]!a"
type textarea "x"
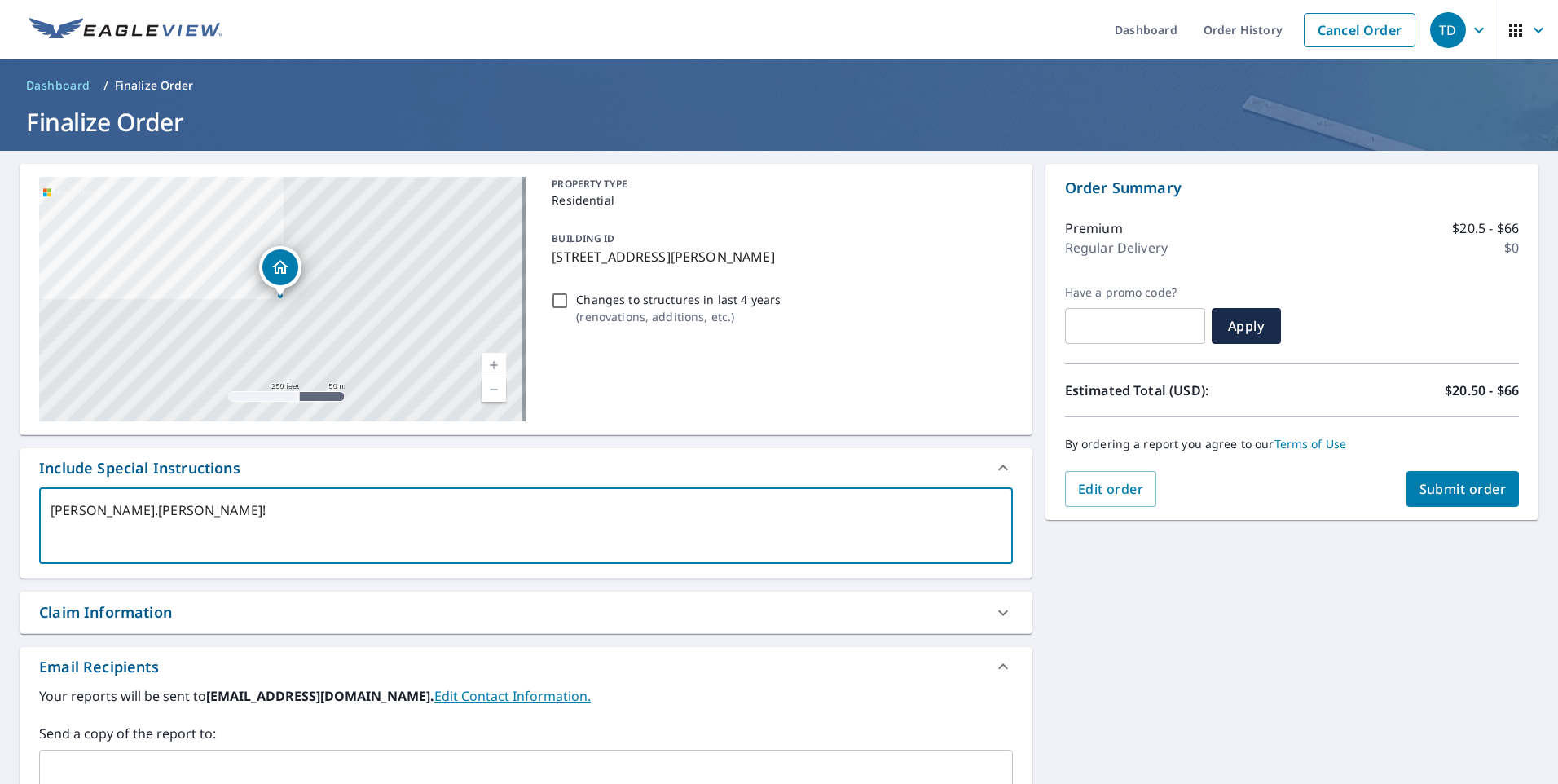
checkbox input "true"
type textarea "[PERSON_NAME].[PERSON_NAME]!ab"
type textarea "x"
checkbox input "true"
type textarea "[PERSON_NAME].[PERSON_NAME]!abc"
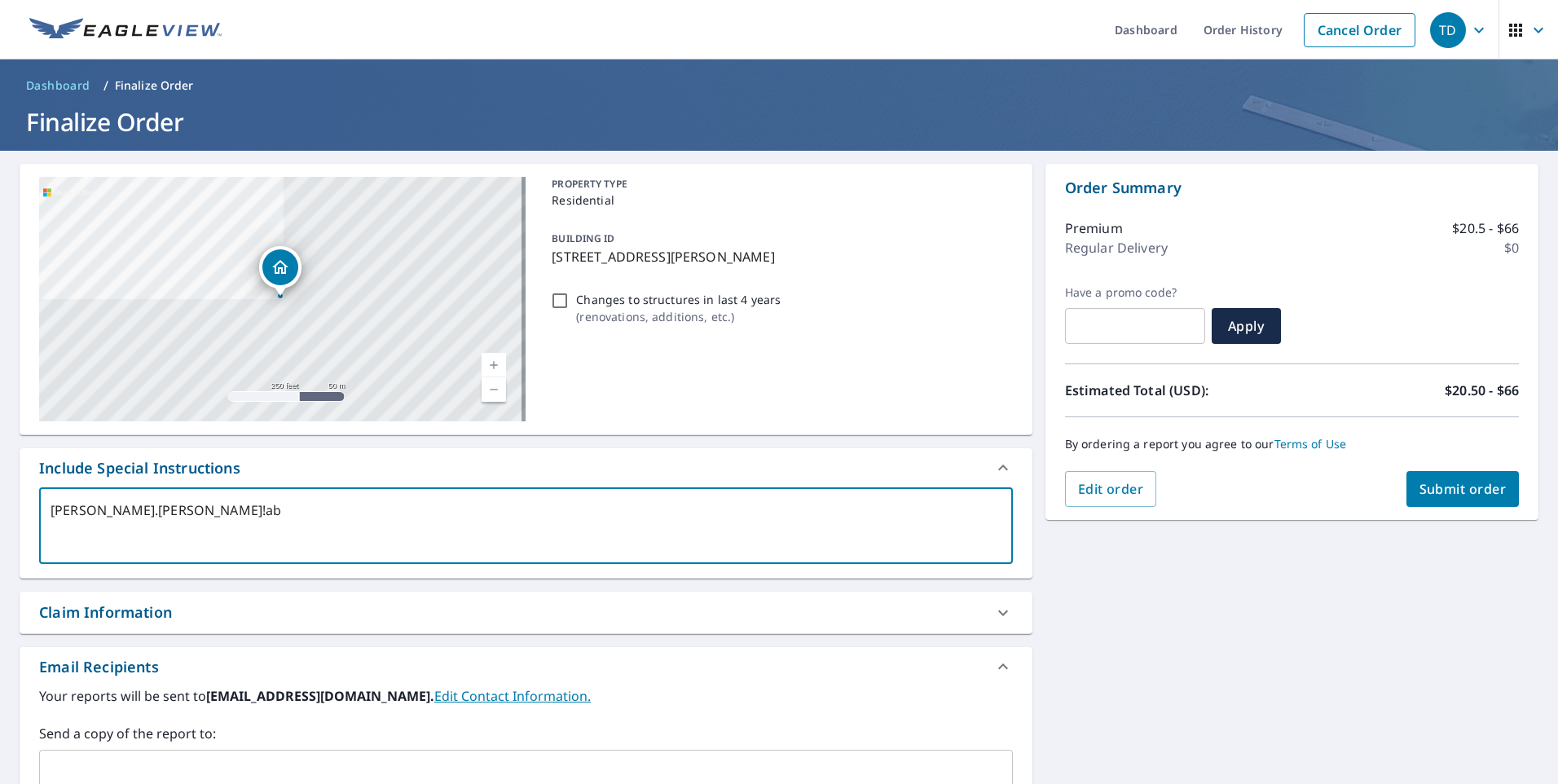
type textarea "x"
checkbox input "true"
type textarea "[PERSON_NAME].[PERSON_NAME]!ab"
type textarea "x"
checkbox input "true"
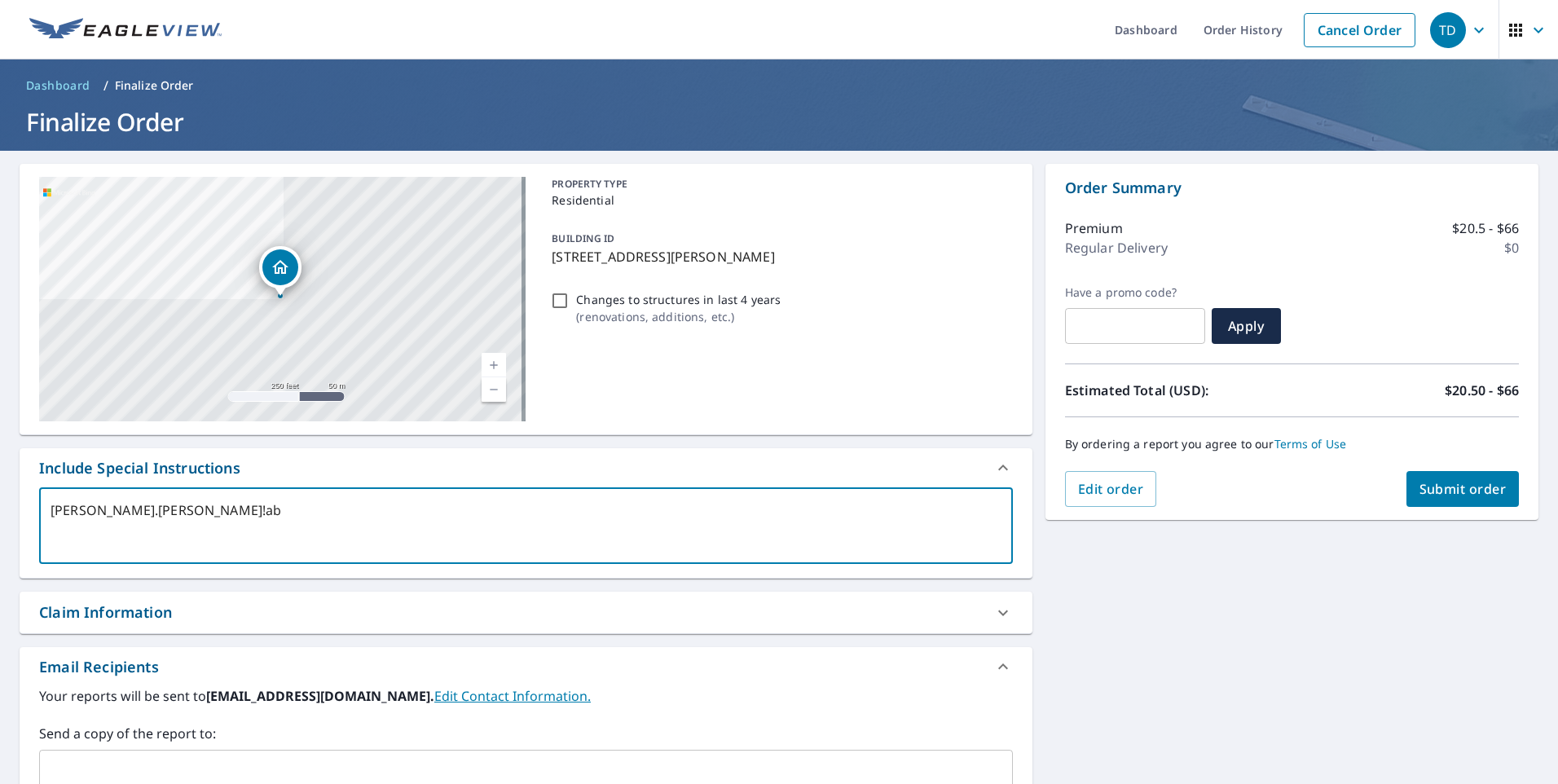
type textarea "[PERSON_NAME].[PERSON_NAME]!a"
type textarea "x"
checkbox input "true"
type textarea "[PERSON_NAME].[PERSON_NAME]!"
type textarea "x"
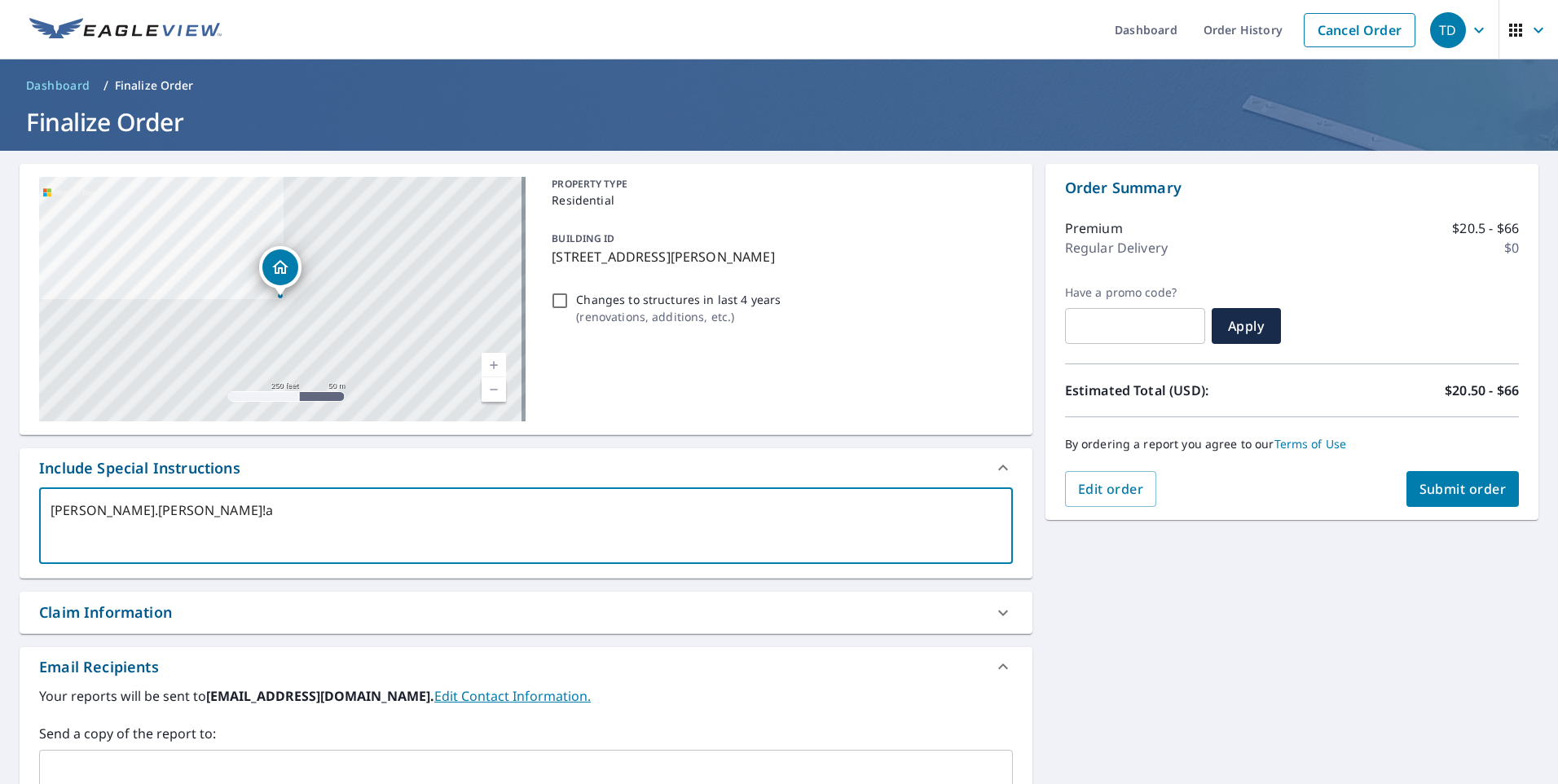
checkbox input "true"
type textarea "[PERSON_NAME].[PERSON_NAME]"
type textarea "x"
checkbox input "true"
type textarea "[PERSON_NAME].[PERSON_NAME]@"
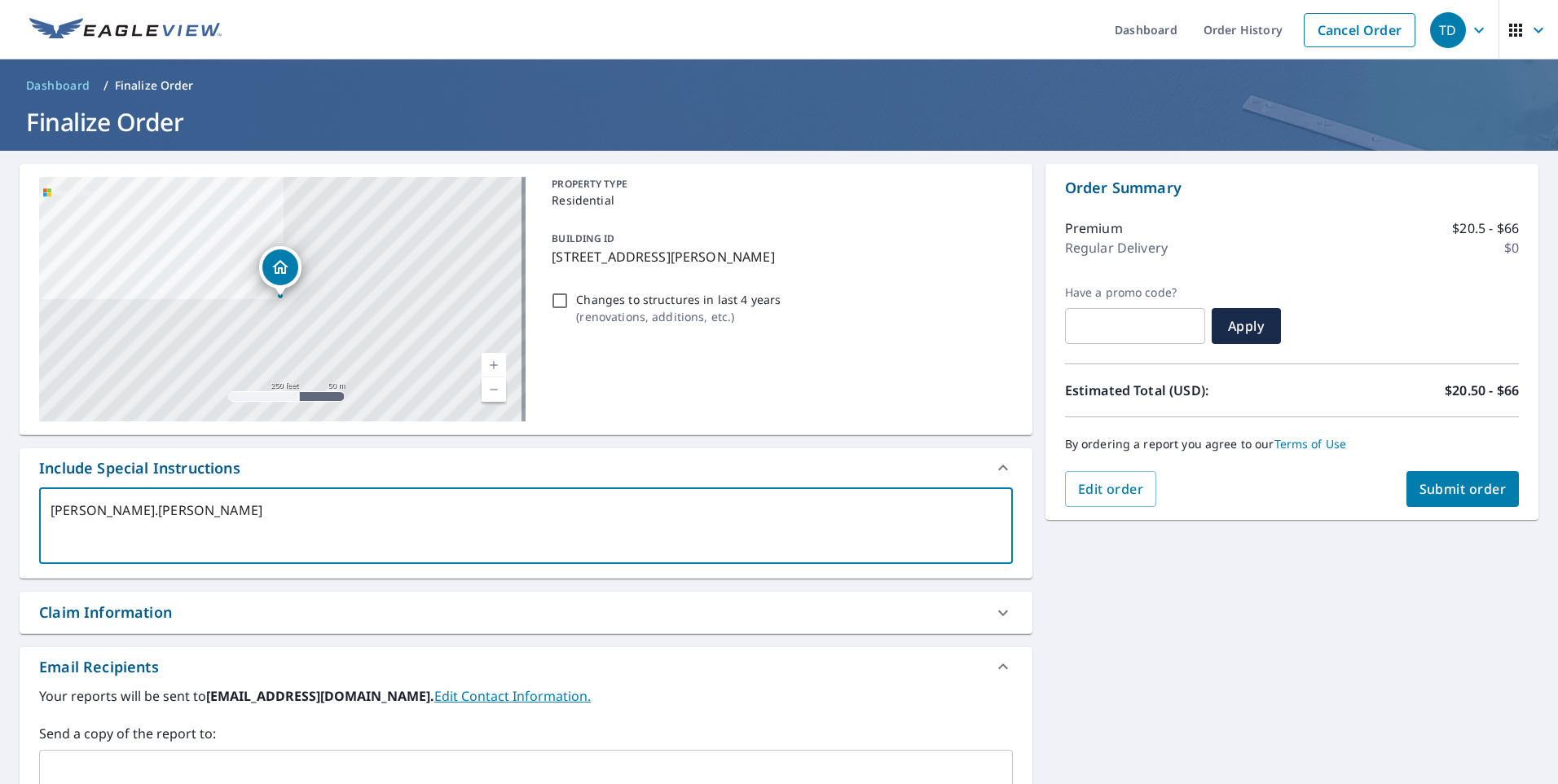
type textarea "x"
checkbox input "true"
type textarea "[PERSON_NAME].[PERSON_NAME]@a"
type textarea "x"
checkbox input "true"
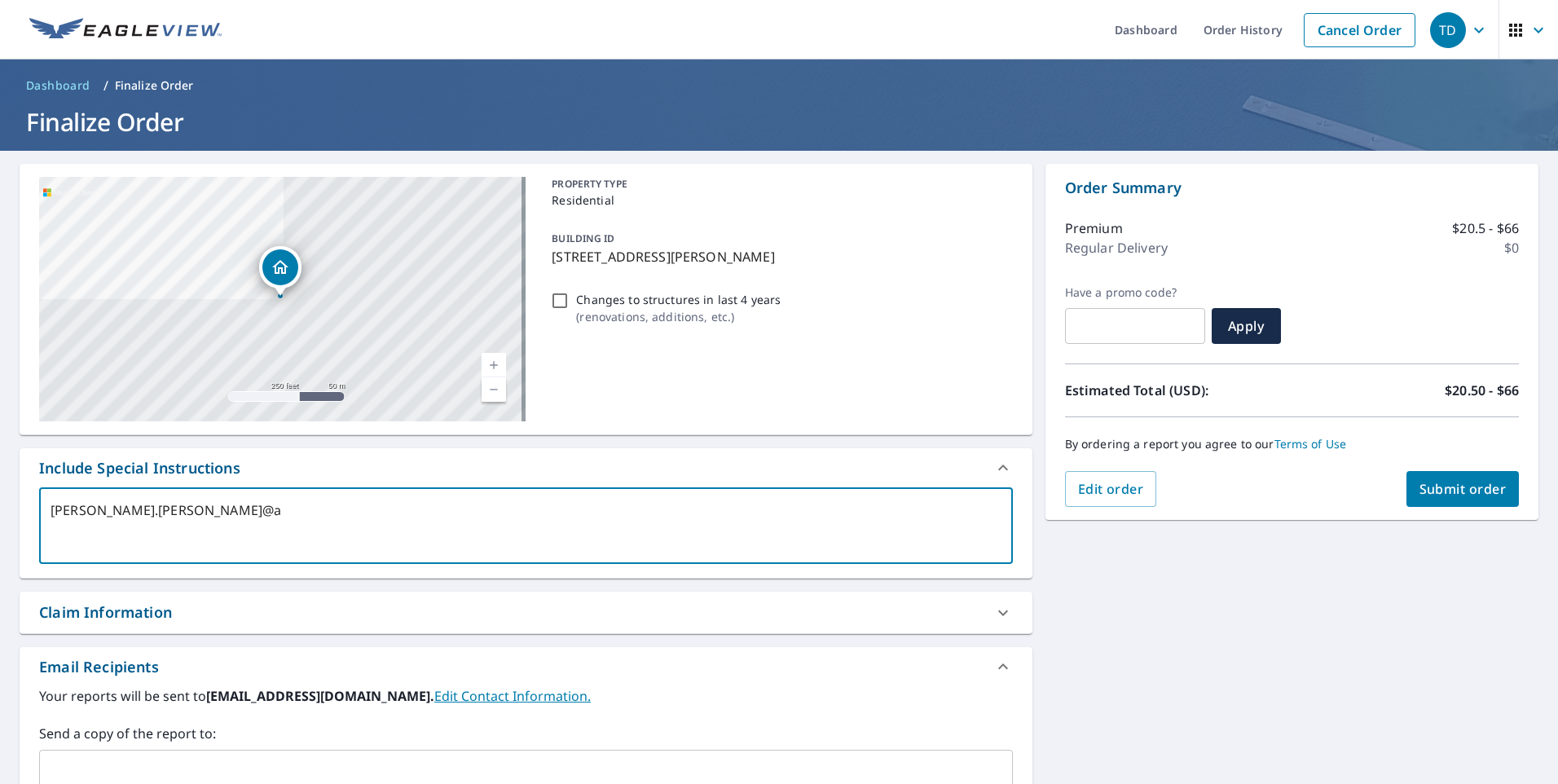
type textarea "[PERSON_NAME].[PERSON_NAME]@ab"
type textarea "x"
checkbox input "true"
type textarea "[PERSON_NAME].[PERSON_NAME]@abc"
type textarea "x"
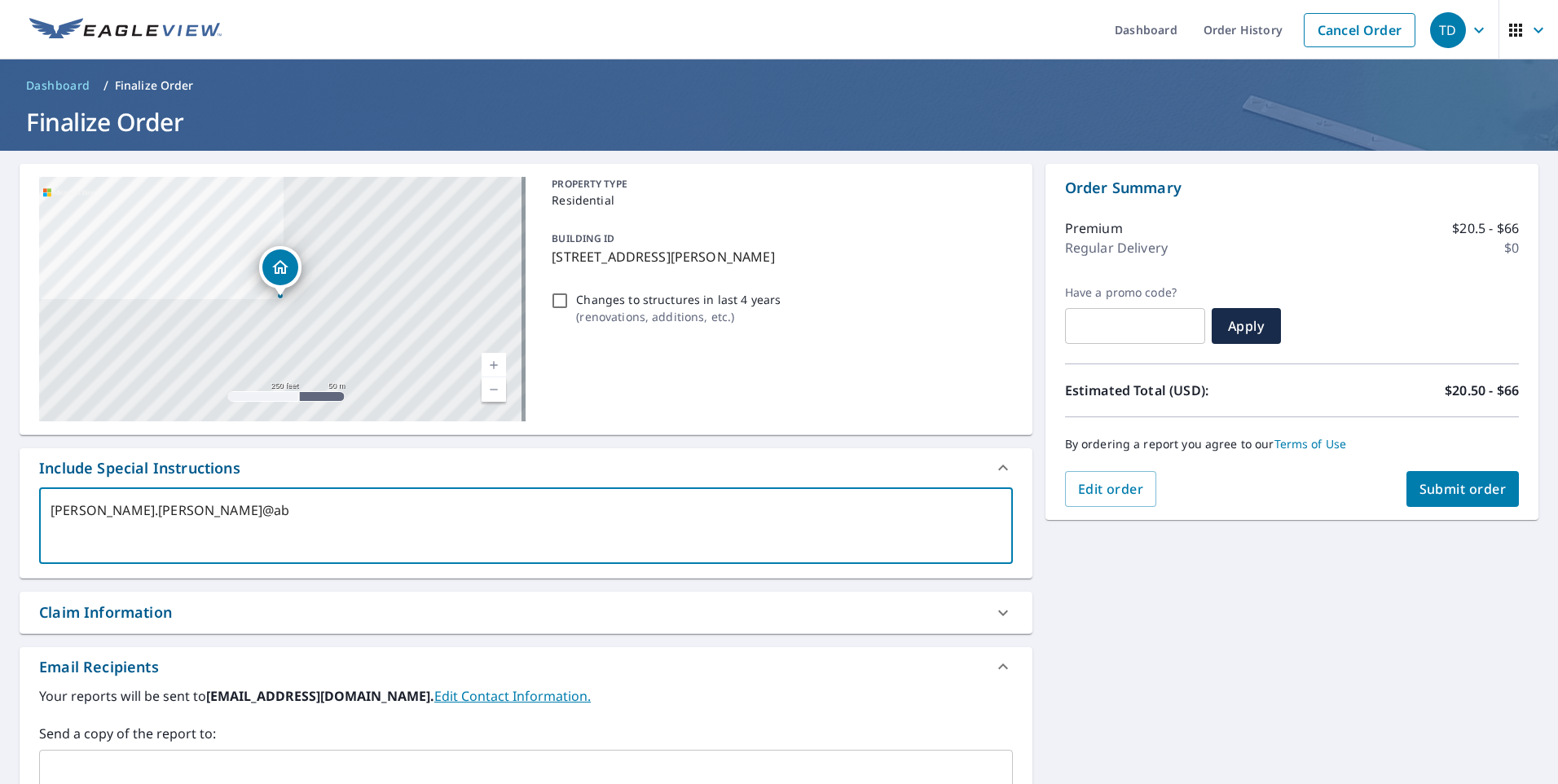
checkbox input "true"
type textarea "[PERSON_NAME].[PERSON_NAME]@abcs"
type textarea "x"
checkbox input "true"
type textarea "[PERSON_NAME].[PERSON_NAME]@abcsu"
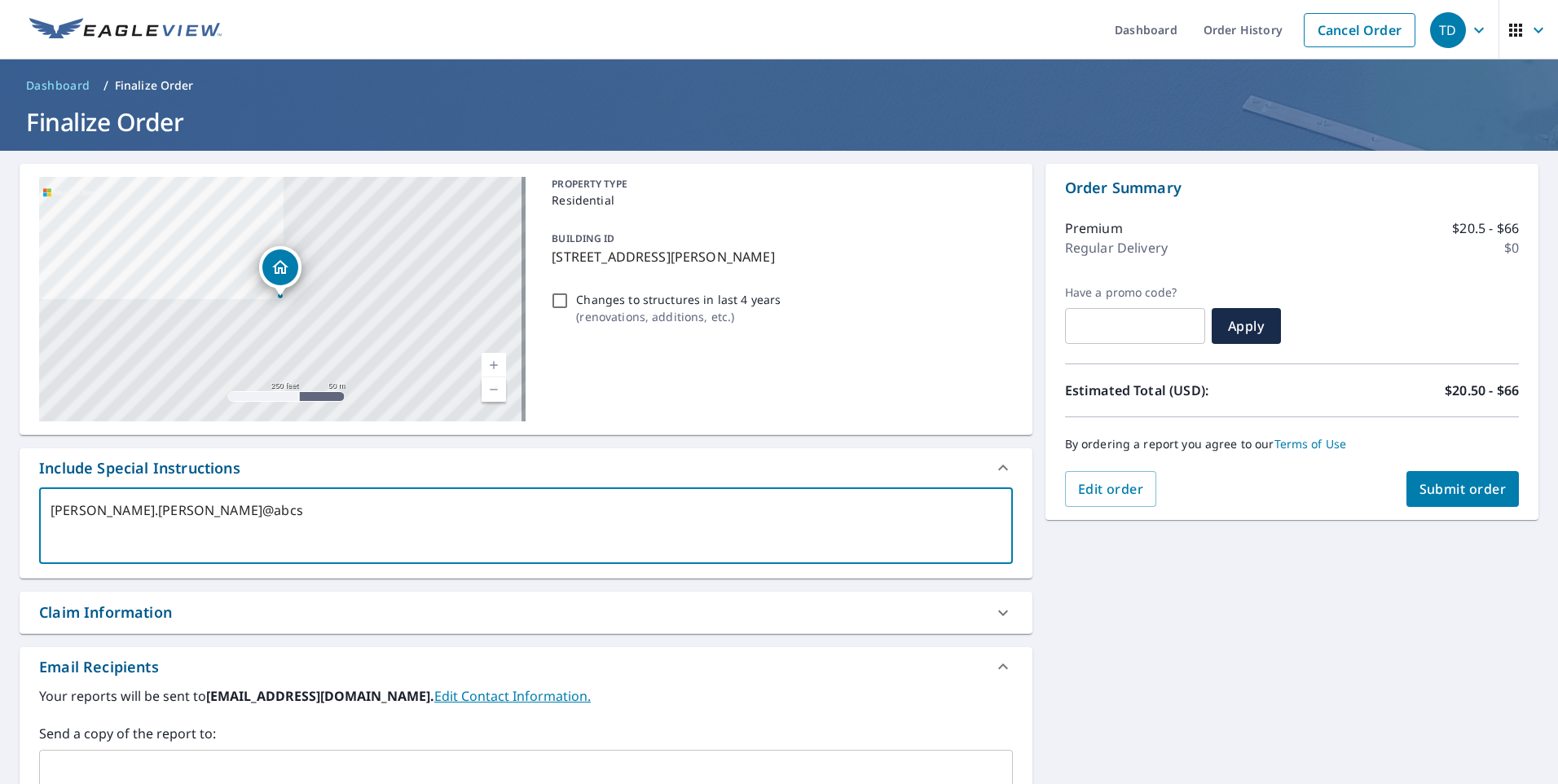
type textarea "x"
checkbox input "true"
type textarea "[PERSON_NAME].[PERSON_NAME]@abcsup"
type textarea "x"
checkbox input "true"
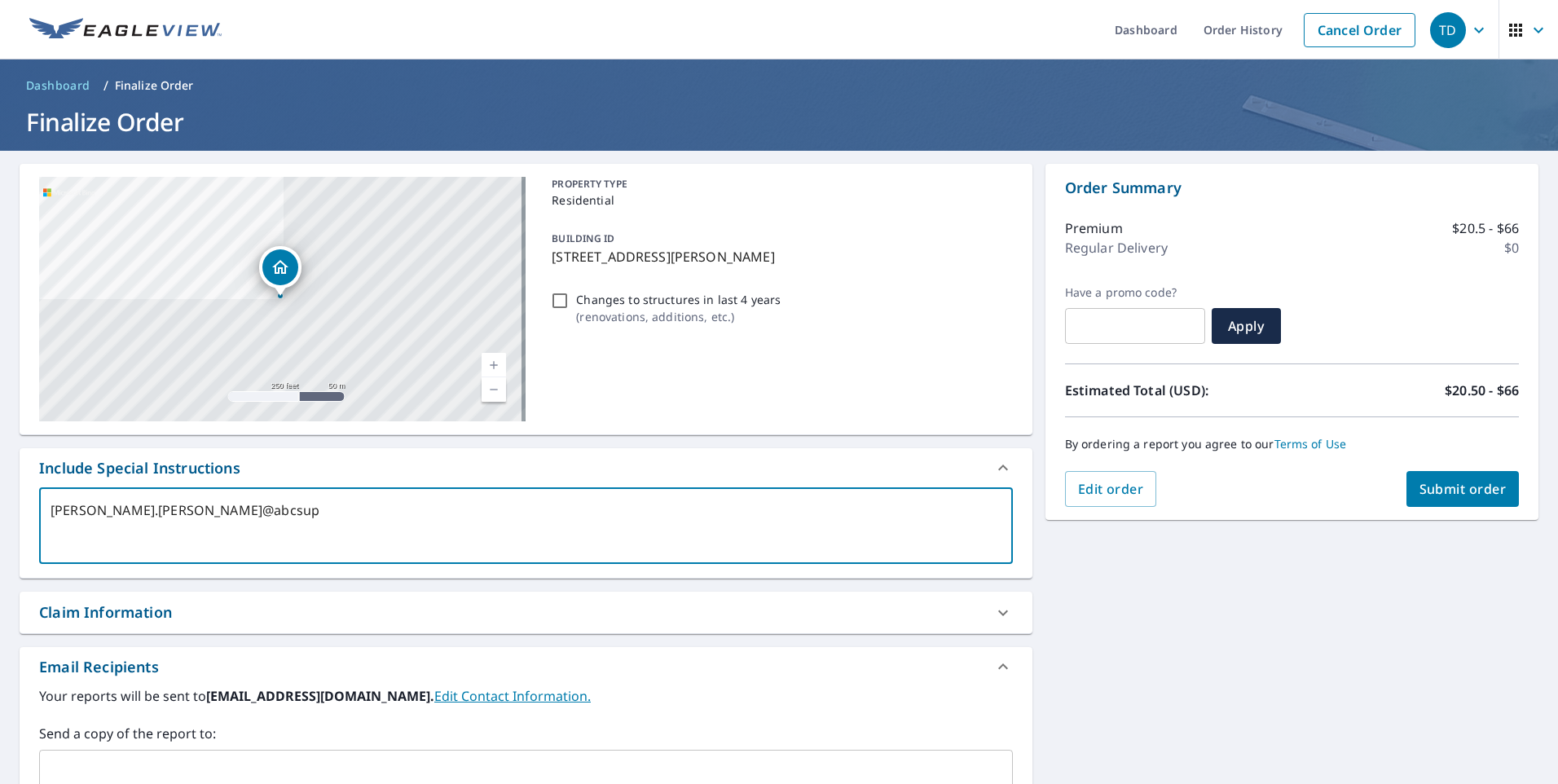
type textarea "[PERSON_NAME].[PERSON_NAME]@abcsupp"
type textarea "x"
checkbox input "true"
type textarea "[PERSON_NAME].[PERSON_NAME]@abcsuppl"
type textarea "x"
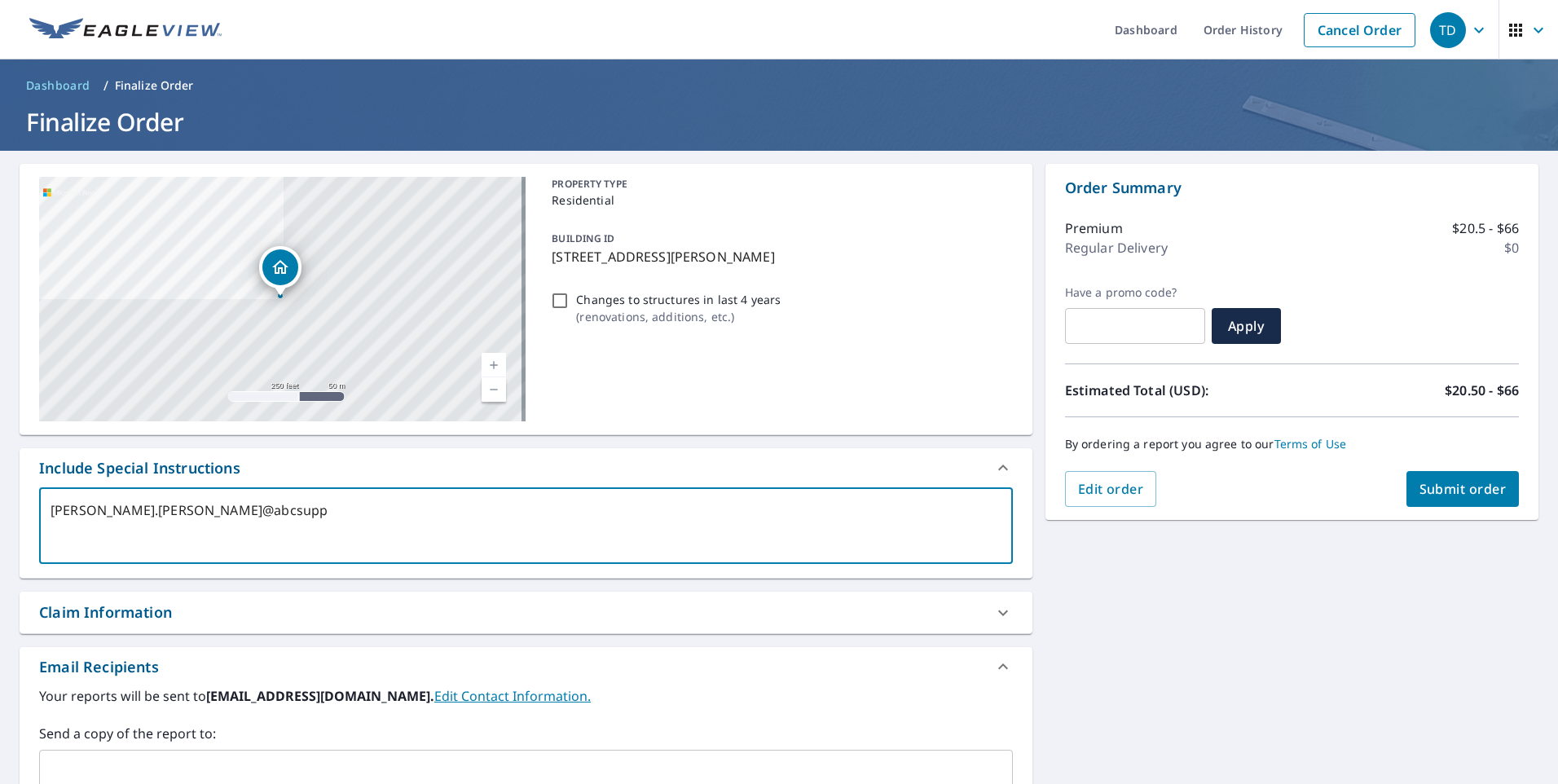
checkbox input "true"
type textarea "[PERSON_NAME].[PERSON_NAME]@abcsupply"
type textarea "x"
checkbox input "true"
type textarea "[PERSON_NAME].[PERSON_NAME]@abcsupply."
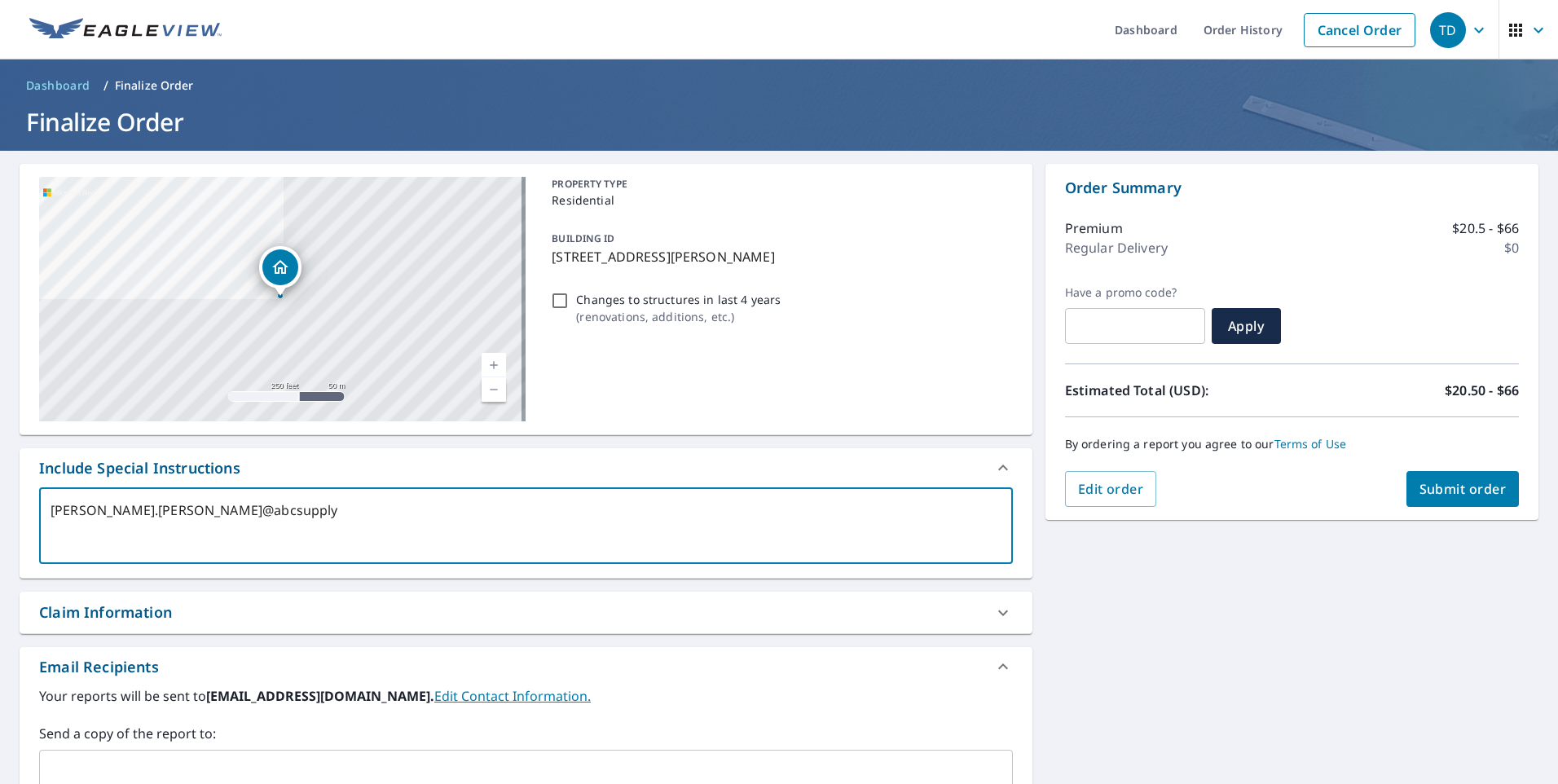
type textarea "x"
checkbox input "true"
type textarea "[PERSON_NAME].[PERSON_NAME]@abcsupply.x"
type textarea "x"
checkbox input "true"
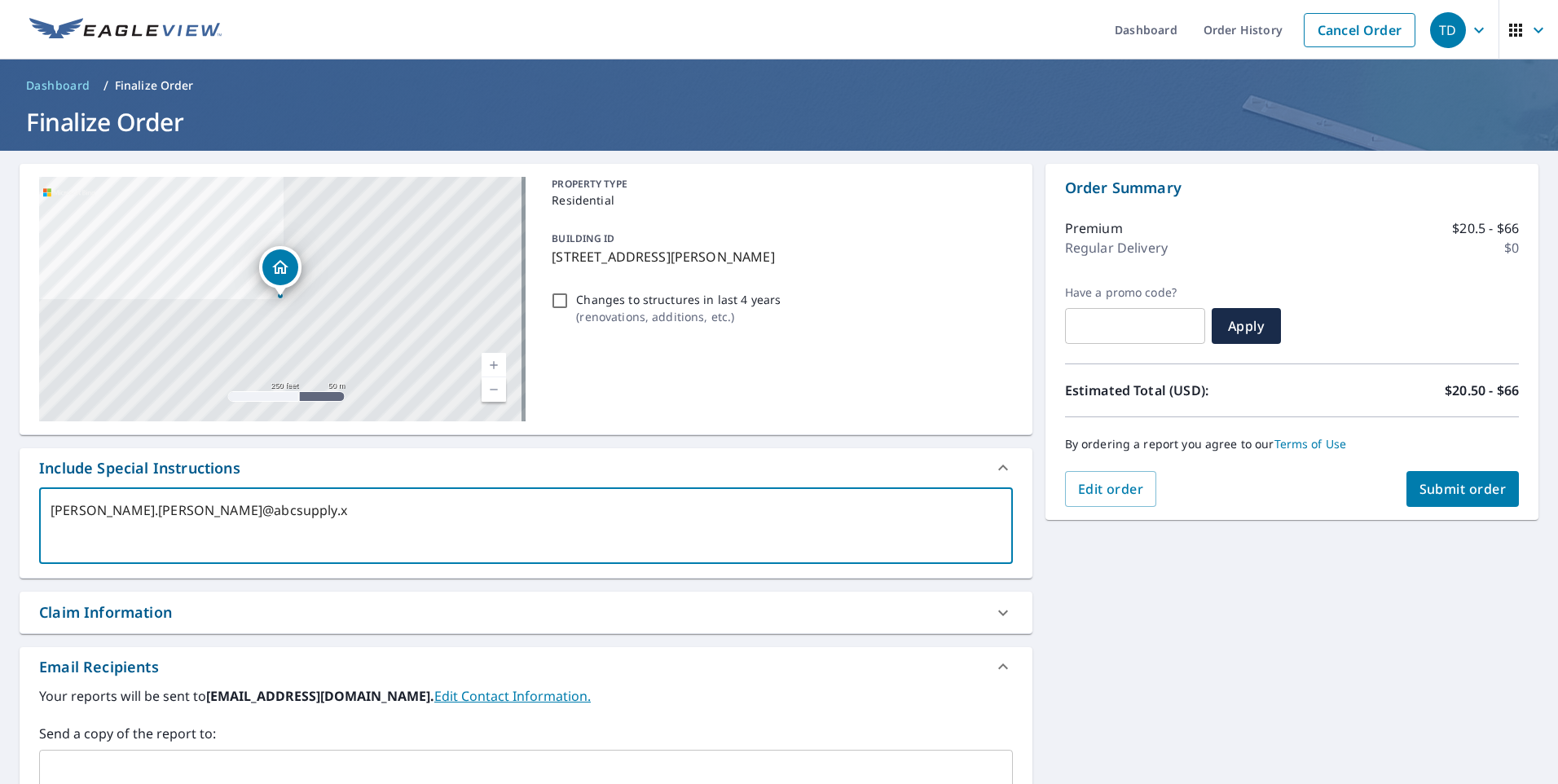
type textarea "[PERSON_NAME].[PERSON_NAME]@abcsupply.xo"
type textarea "x"
checkbox input "true"
type textarea "[PERSON_NAME][EMAIL_ADDRESS][PERSON_NAME]"
type textarea "x"
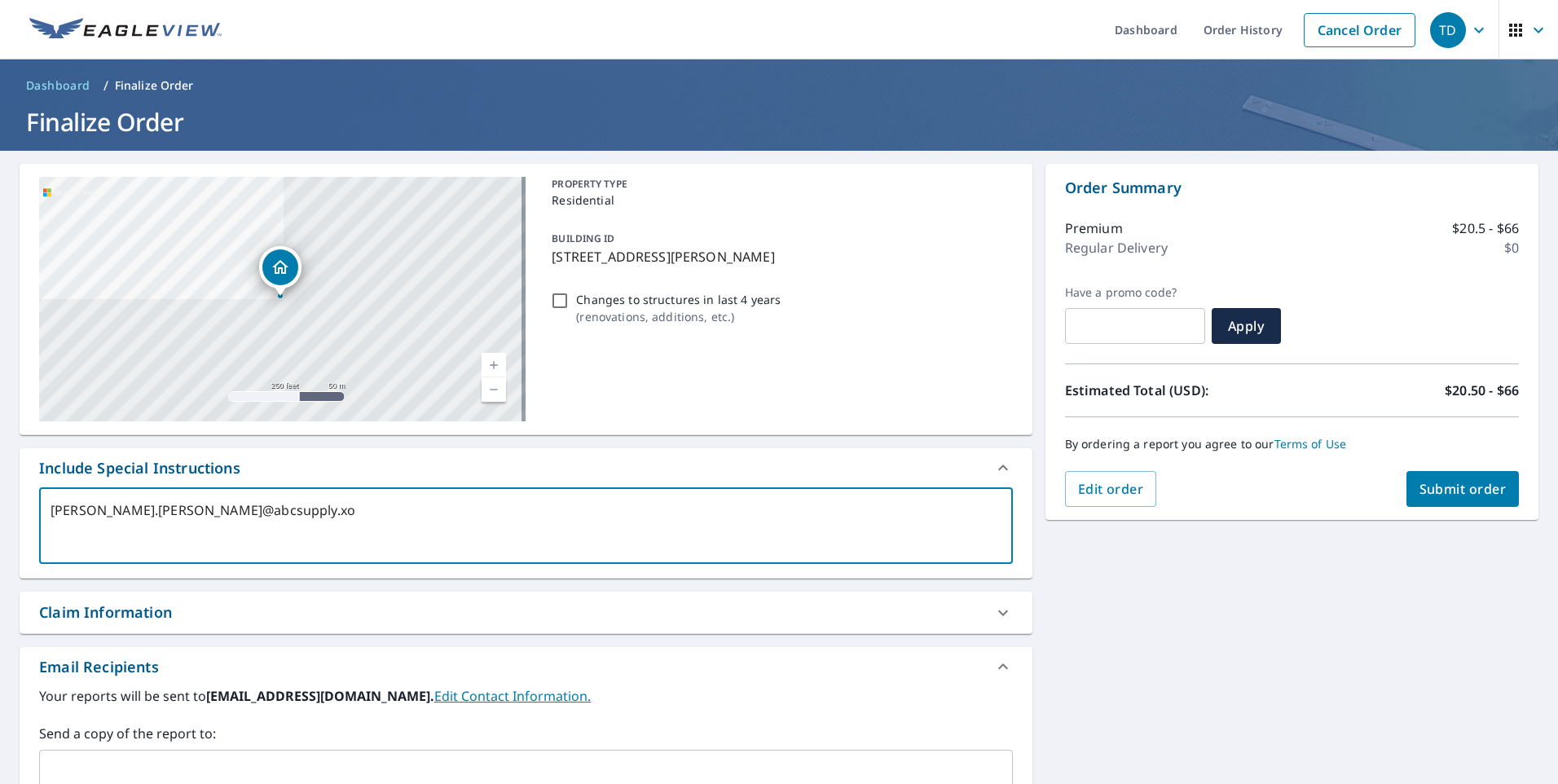
checkbox input "true"
type textarea "[PERSON_NAME].[PERSON_NAME]@abcsupply.xo"
type textarea "x"
checkbox input "true"
type textarea "[PERSON_NAME].[PERSON_NAME]@abcsupply.x"
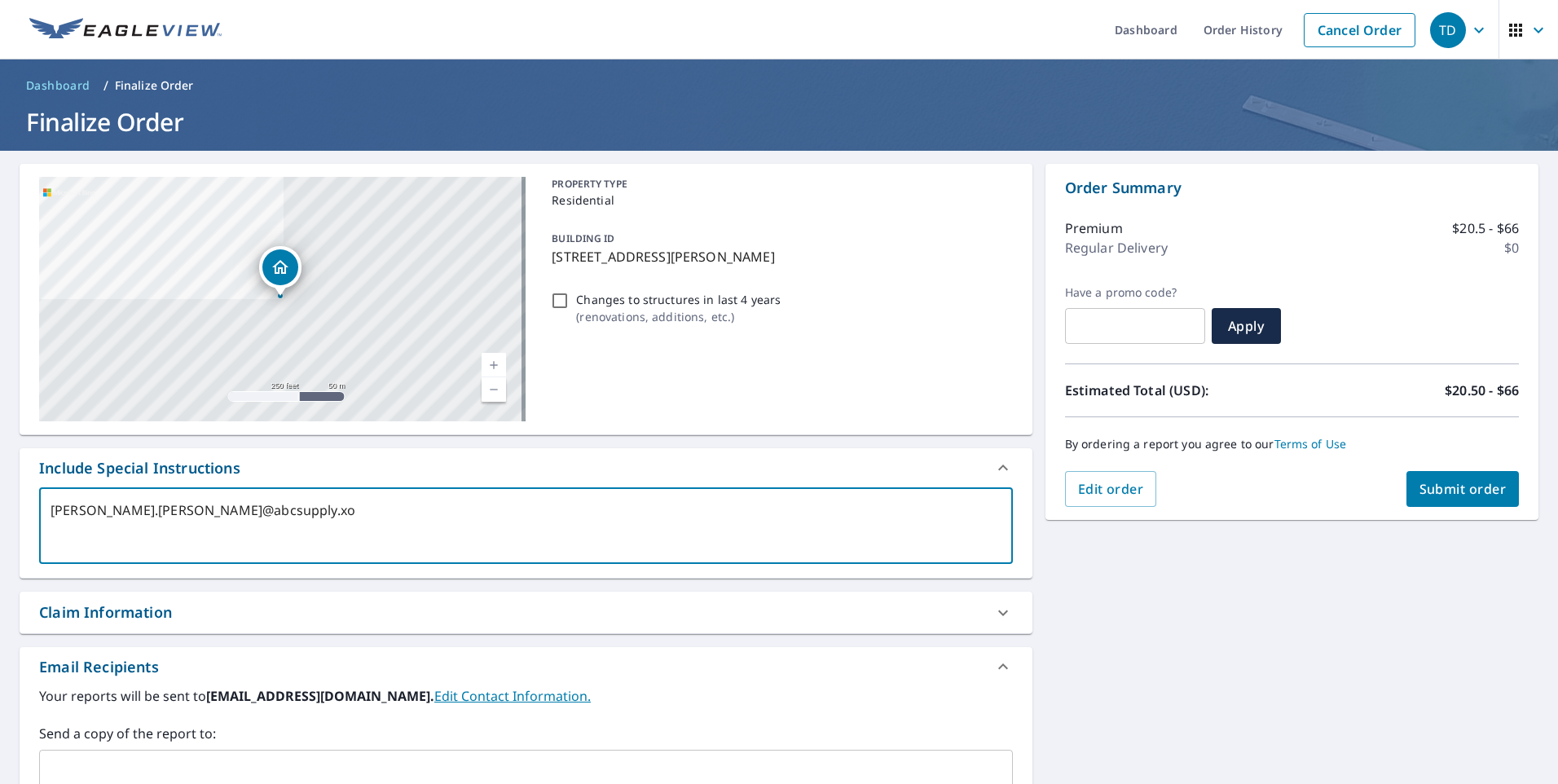
type textarea "x"
checkbox input "true"
type textarea "[PERSON_NAME].[PERSON_NAME]@abcsupply."
type textarea "x"
checkbox input "true"
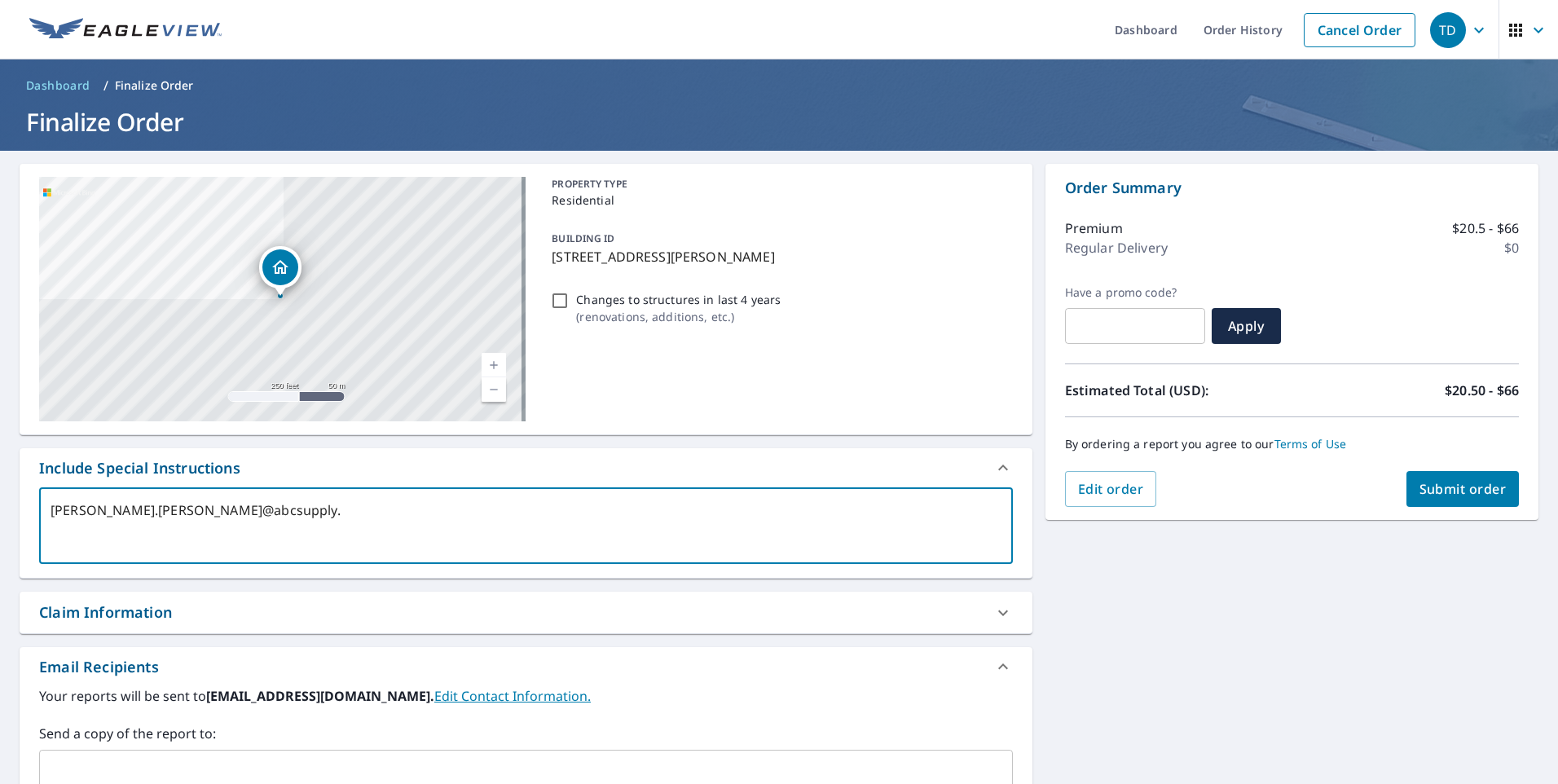
type textarea "[PERSON_NAME].[PERSON_NAME]@abcsupply.c"
type textarea "x"
checkbox input "true"
type textarea "[PERSON_NAME][EMAIL_ADDRESS][PERSON_NAME][DOMAIN_NAME]"
type textarea "x"
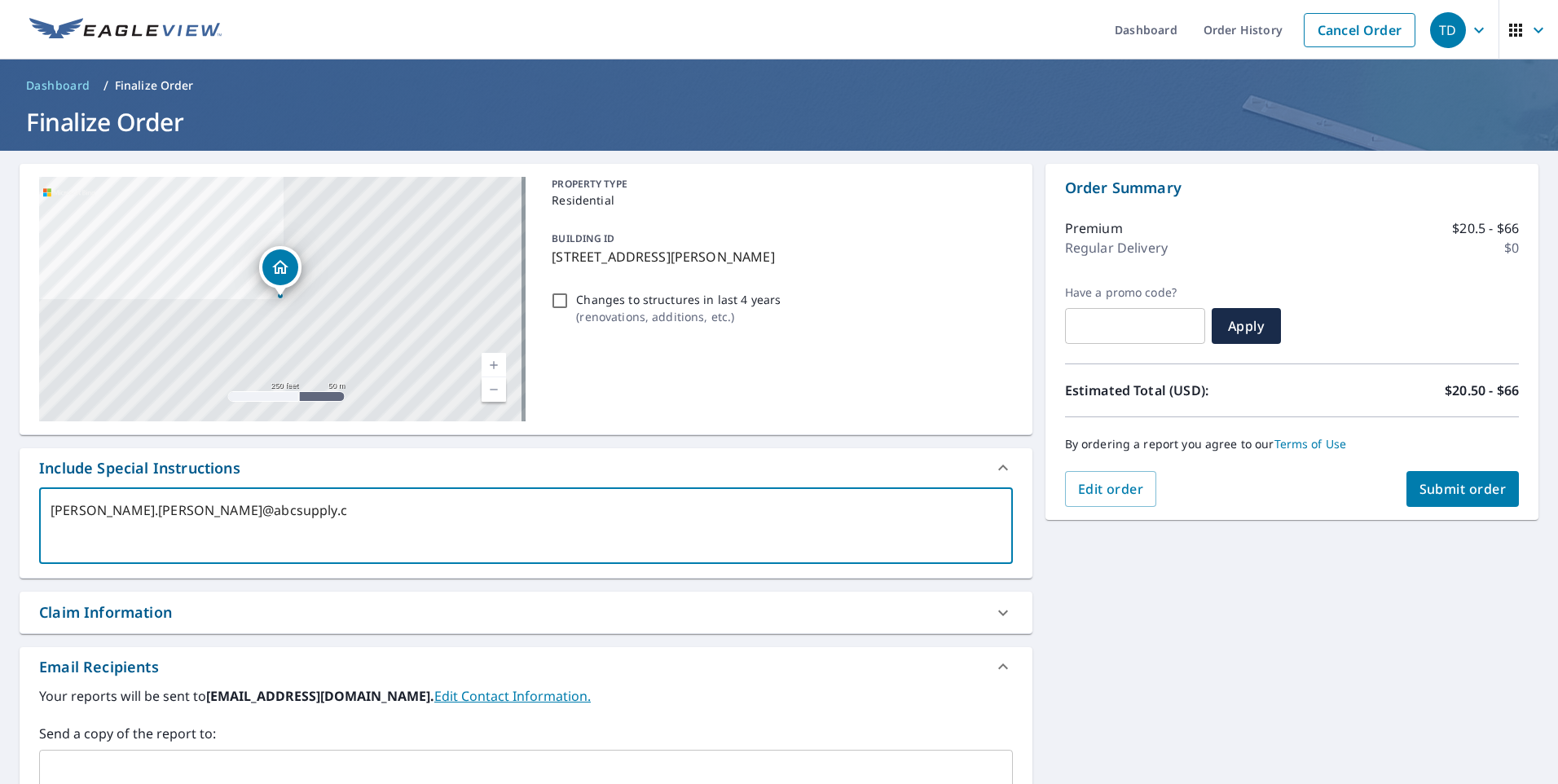
checkbox input "true"
type textarea "[PERSON_NAME][EMAIL_ADDRESS][PERSON_NAME][DOMAIN_NAME]"
type textarea "x"
checkbox input "true"
type textarea "[PERSON_NAME][EMAIL_ADDRESS][PERSON_NAME][DOMAIN_NAME]"
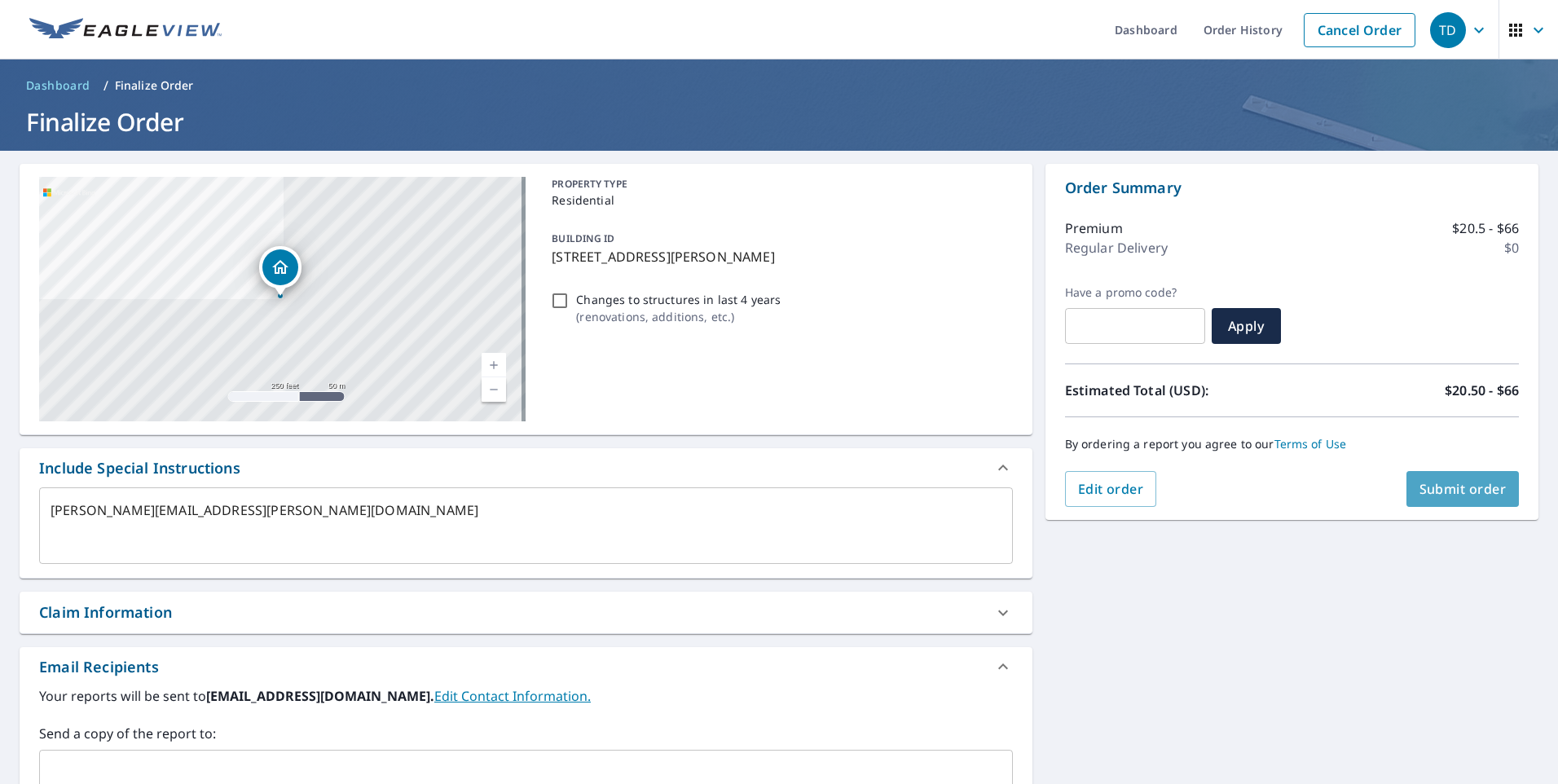
click at [1450, 493] on span "Submit order" at bounding box center [1463, 488] width 87 height 18
type textarea "x"
checkbox input "true"
